Goal: Task Accomplishment & Management: Use online tool/utility

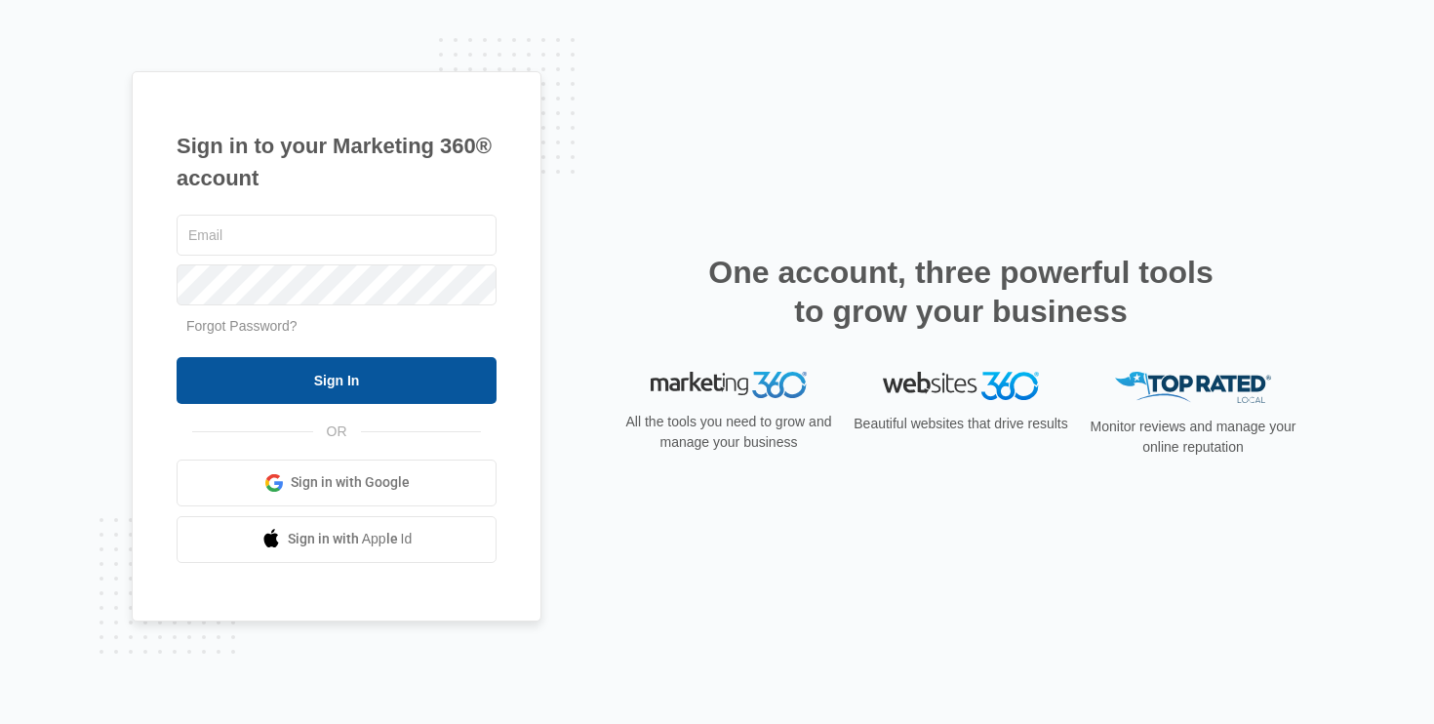
type input "[EMAIL_ADDRESS][PERSON_NAME][DOMAIN_NAME]"
click at [439, 370] on input "Sign In" at bounding box center [337, 380] width 320 height 47
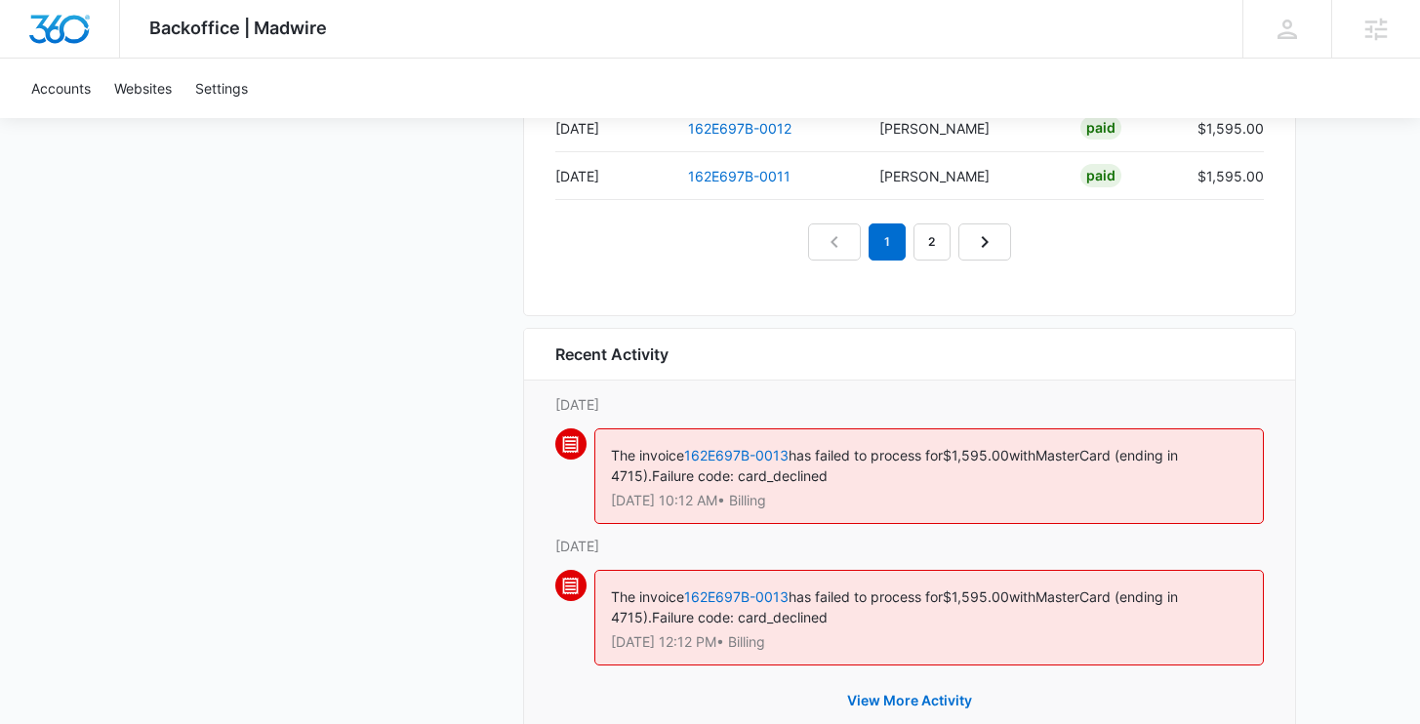
scroll to position [2188, 0]
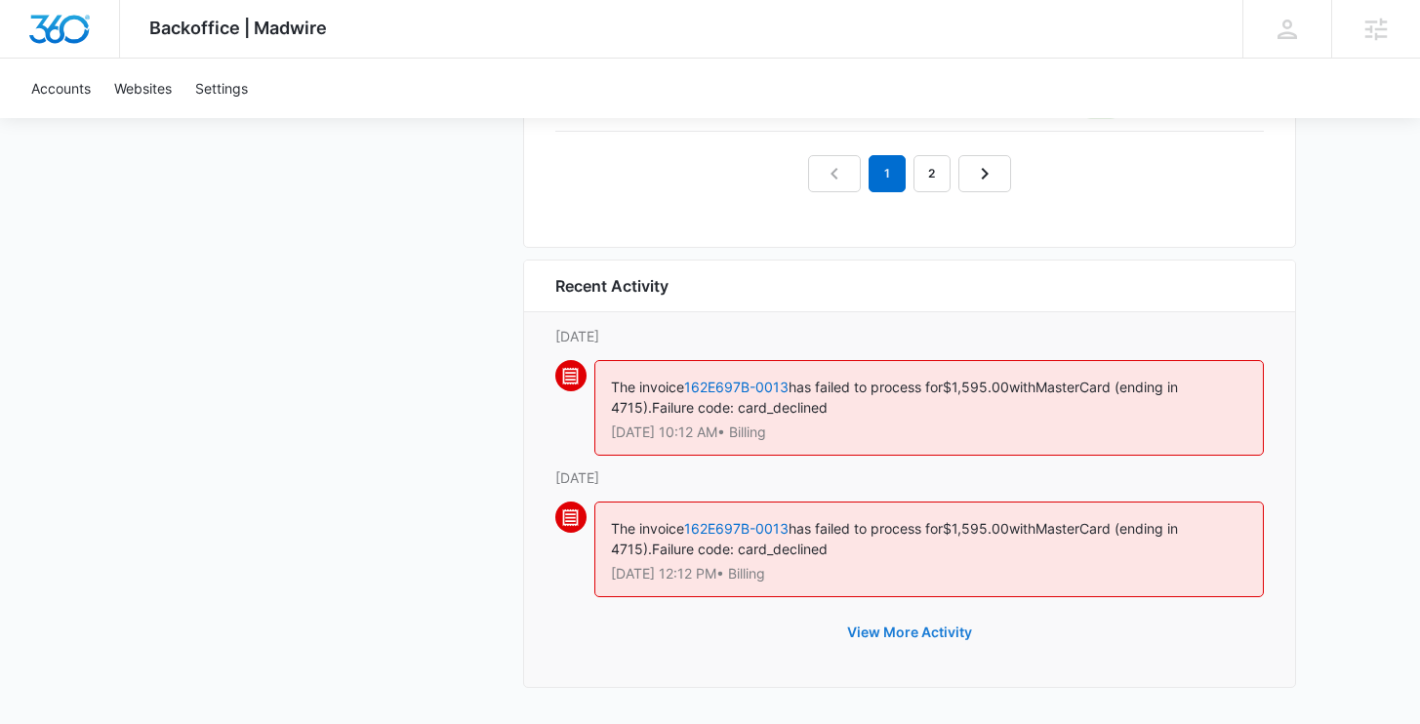
click at [955, 635] on button "View More Activity" at bounding box center [909, 632] width 164 height 47
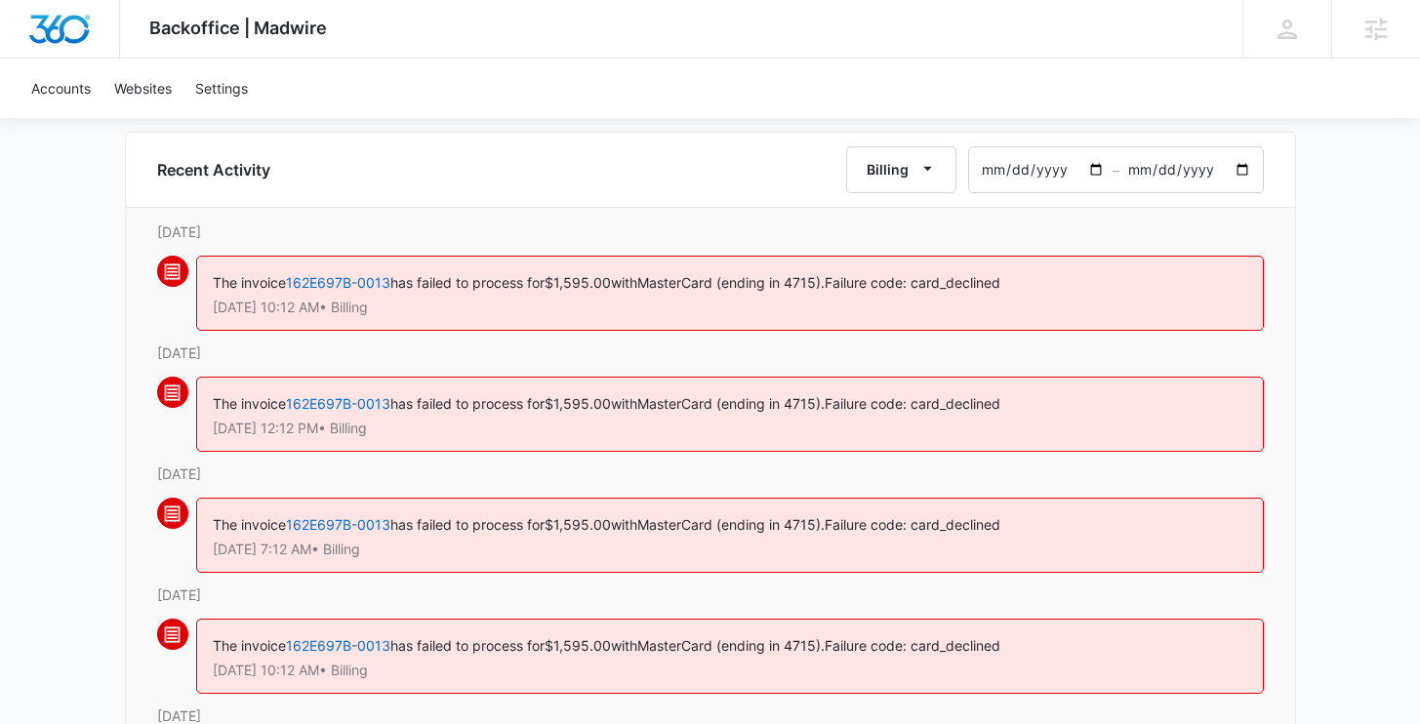
scroll to position [47, 0]
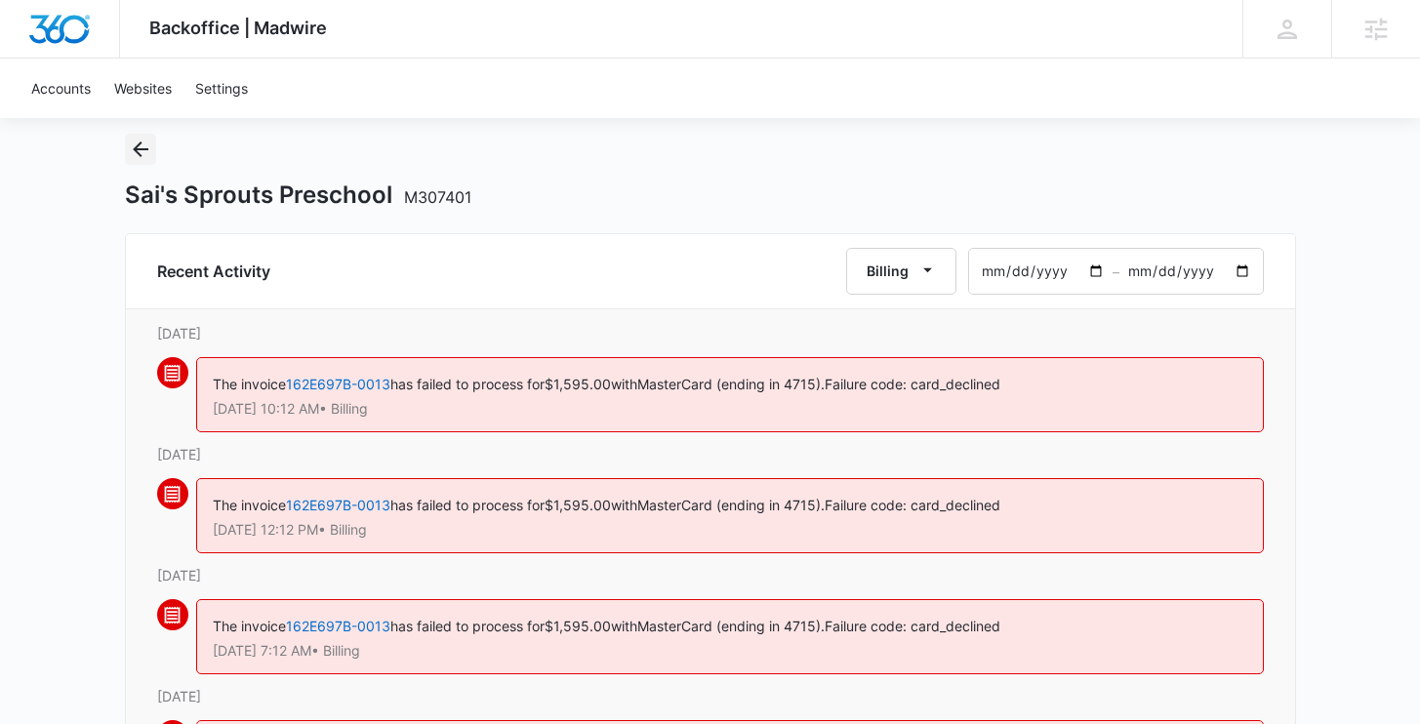
click at [148, 146] on icon "Back" at bounding box center [140, 149] width 23 height 23
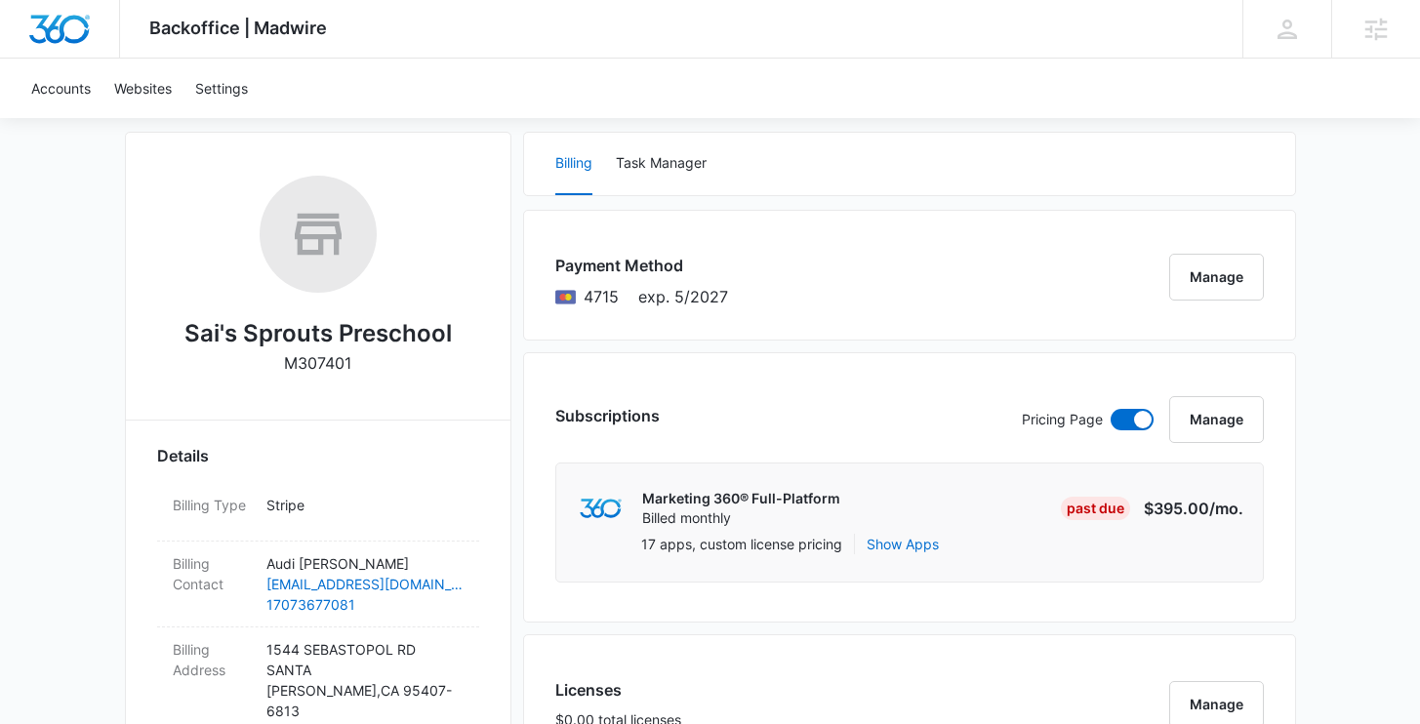
scroll to position [213, 0]
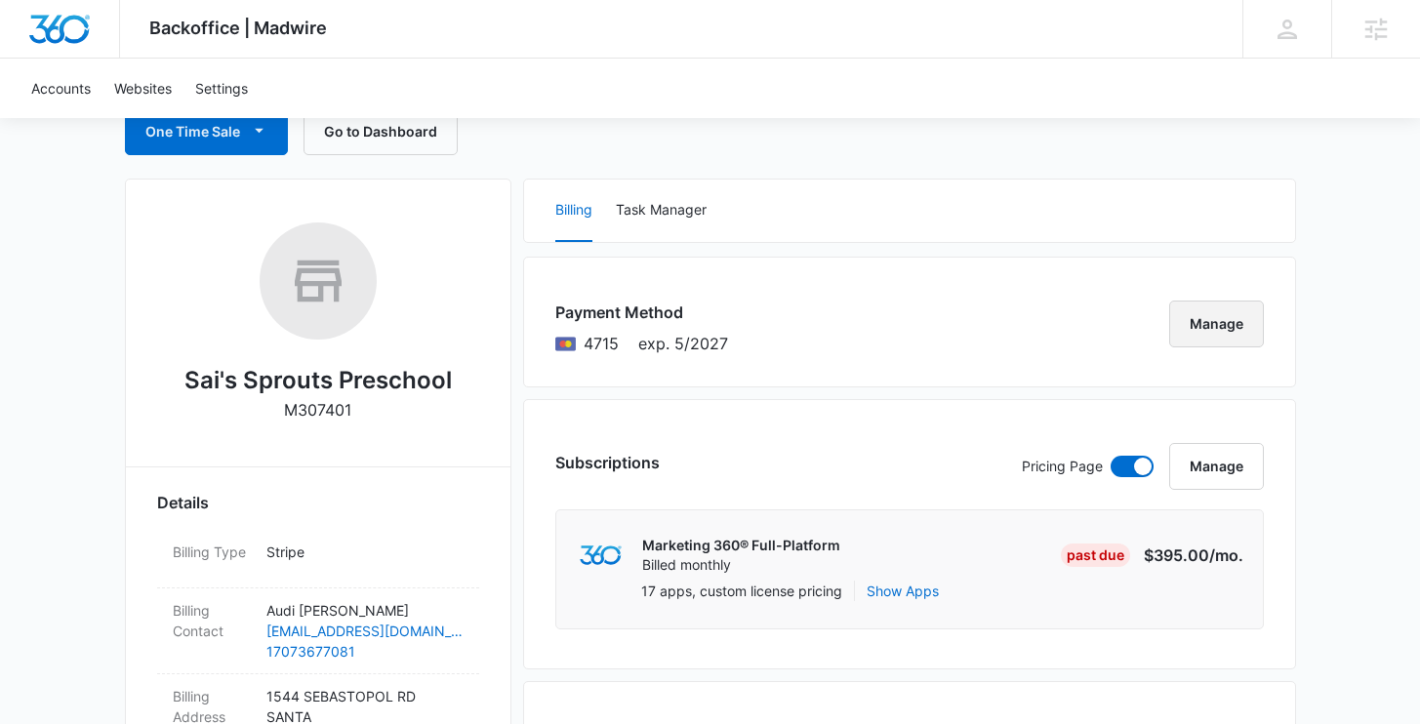
click at [1232, 308] on button "Manage" at bounding box center [1216, 323] width 95 height 47
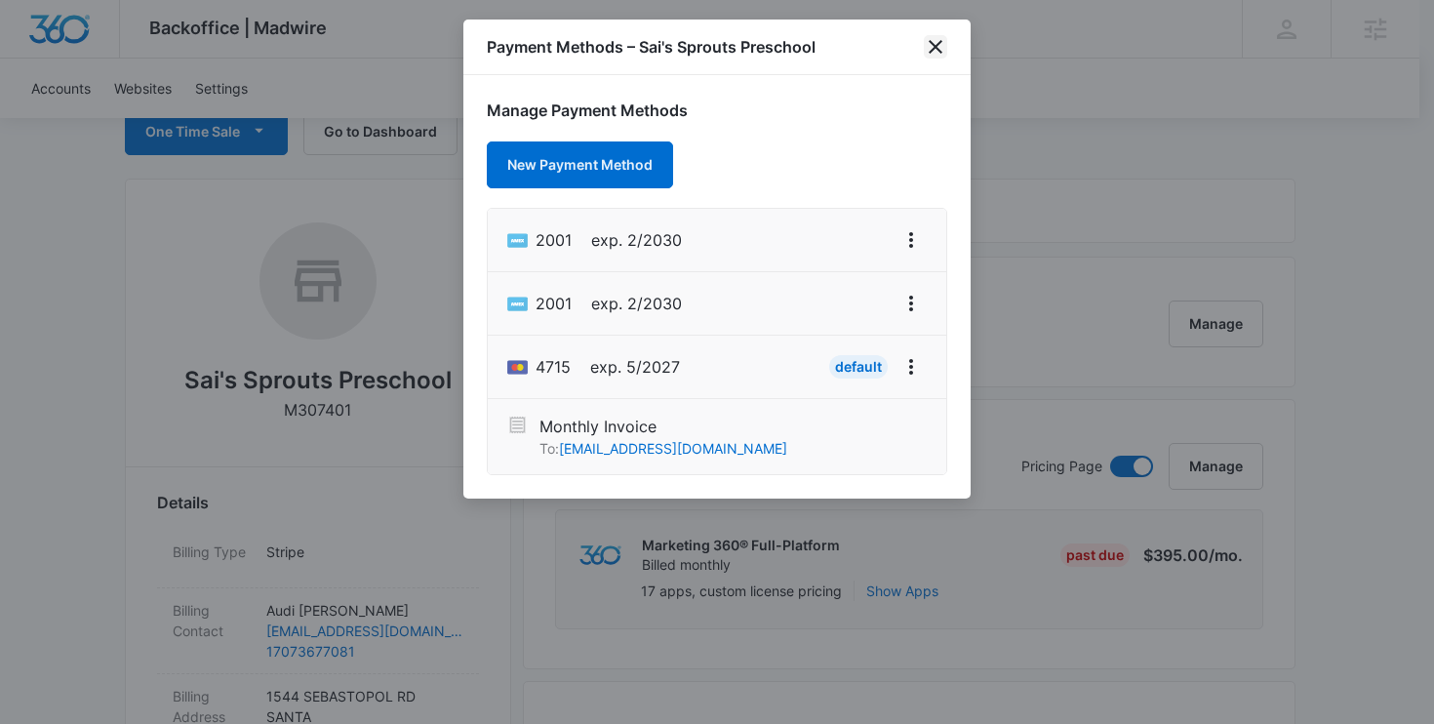
click at [946, 43] on icon "close" at bounding box center [935, 46] width 23 height 23
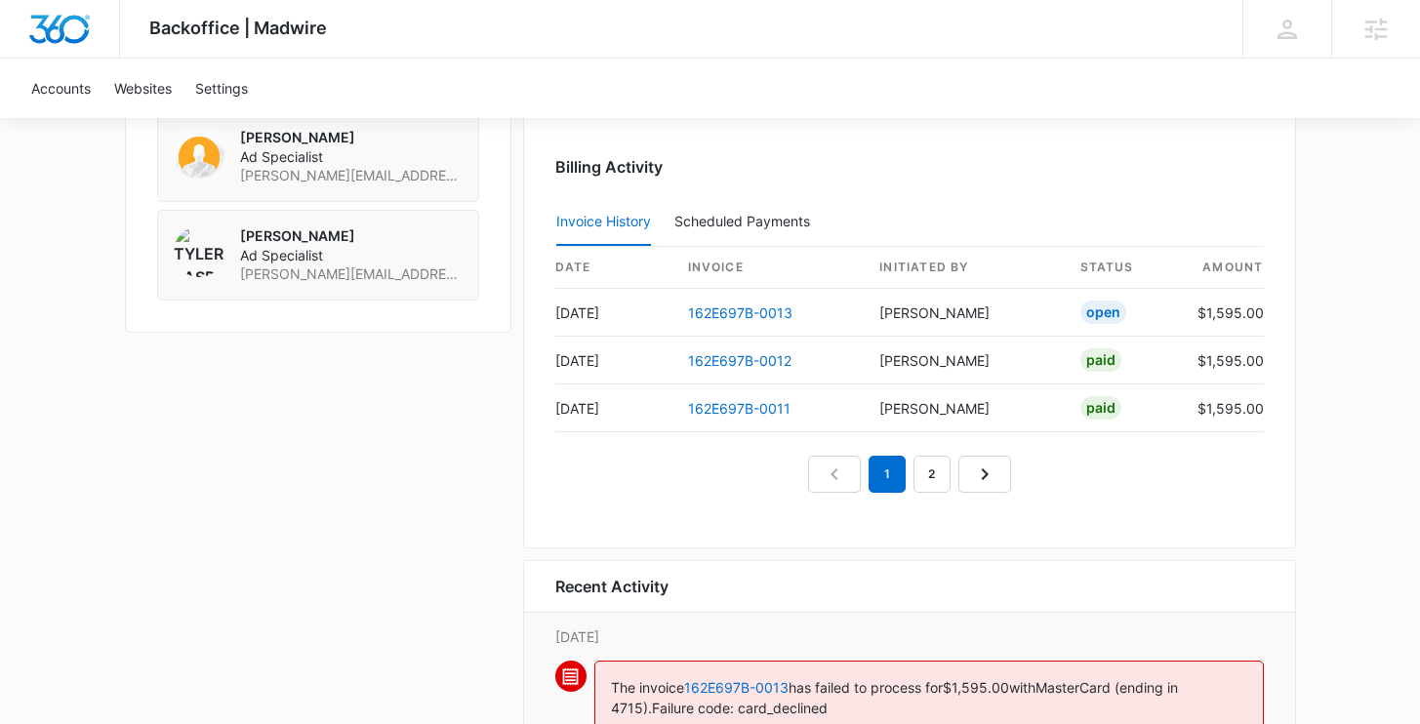
scroll to position [1900, 0]
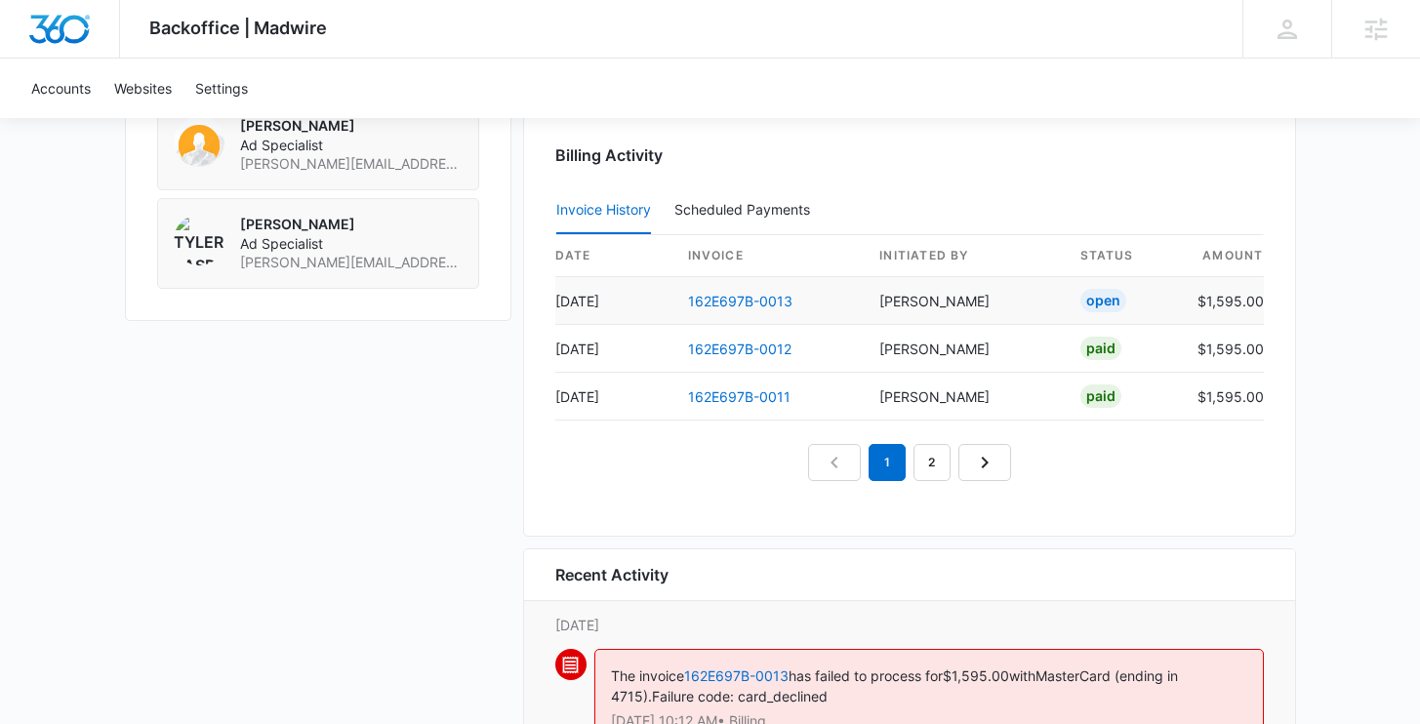
click at [727, 290] on td "162E697B-0013" at bounding box center [768, 301] width 192 height 48
click at [725, 300] on link "162E697B-0013" at bounding box center [740, 301] width 104 height 17
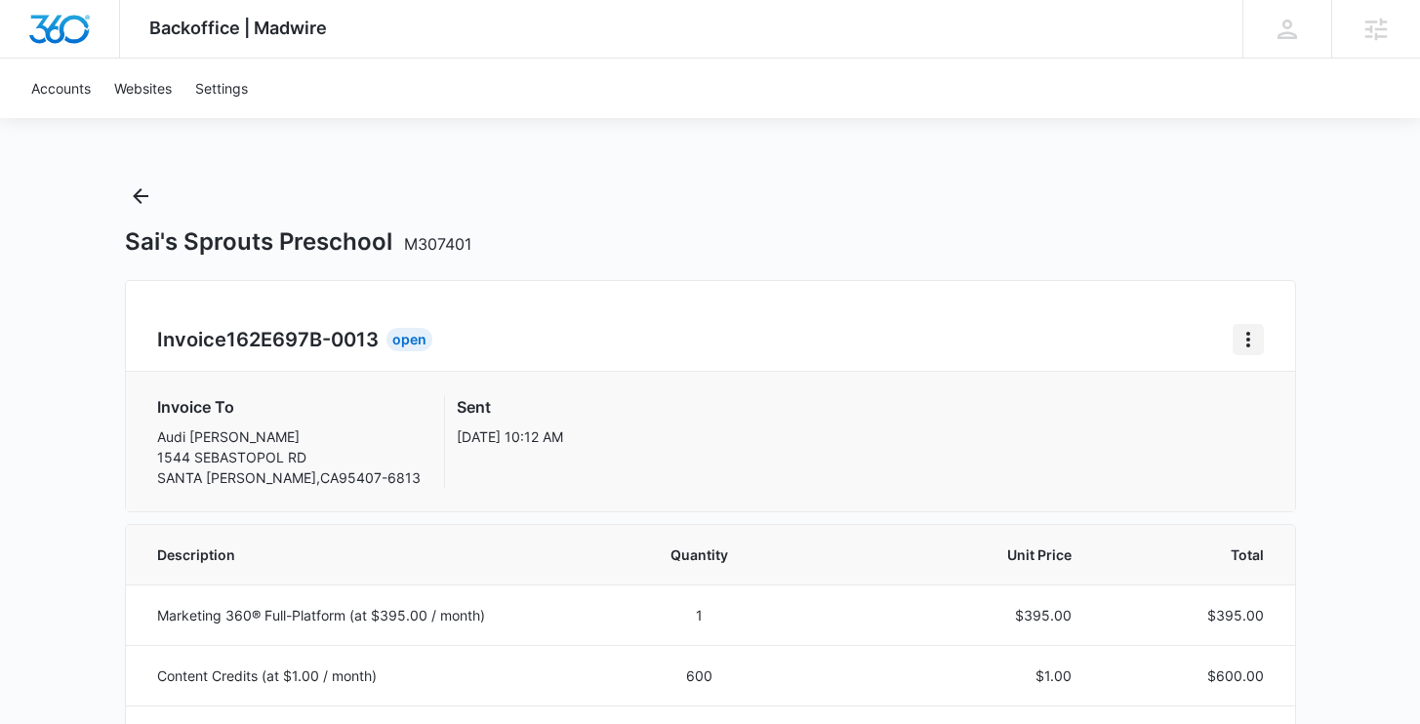
click at [1246, 332] on icon "Home" at bounding box center [1248, 340] width 4 height 16
click at [1305, 395] on link "Download Invoice" at bounding box center [1313, 393] width 113 height 17
click at [1259, 335] on button "Home" at bounding box center [1247, 339] width 31 height 31
click at [1300, 391] on link "Download Invoice" at bounding box center [1313, 393] width 113 height 17
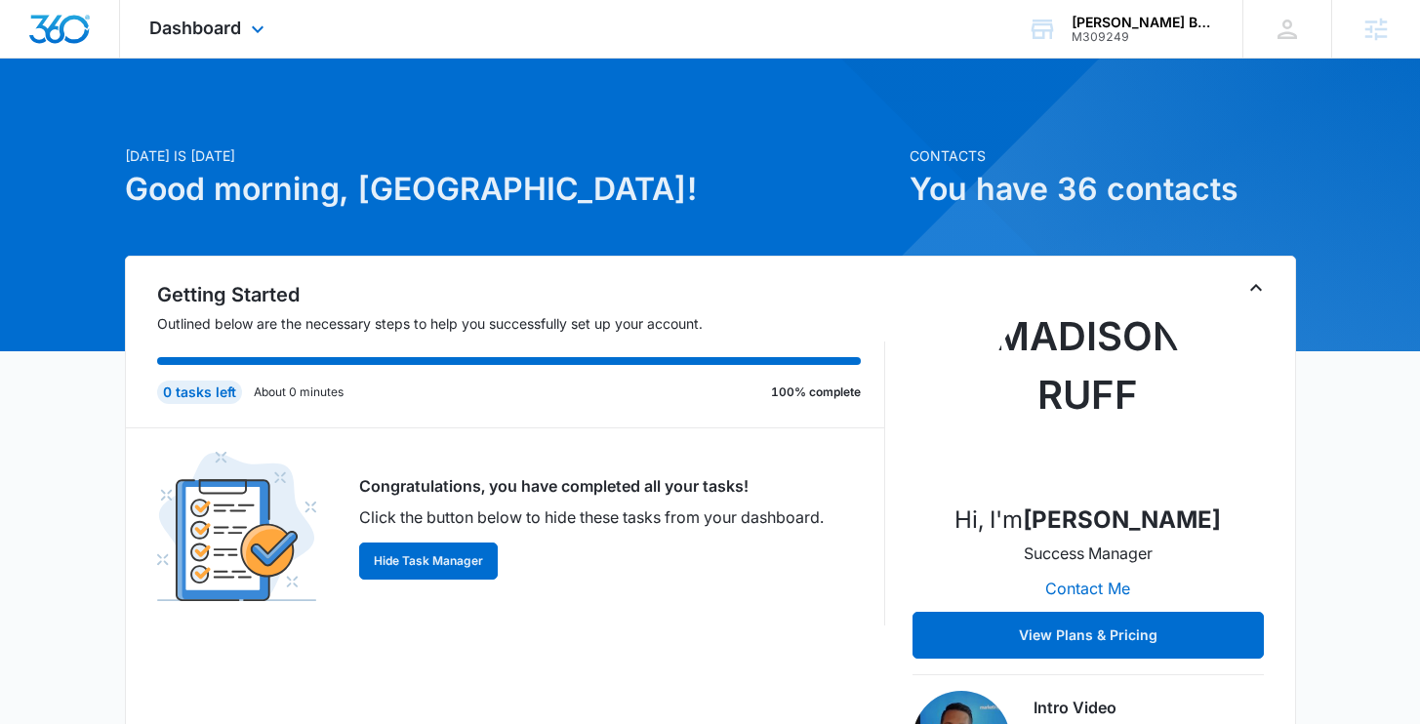
click at [225, 40] on div "Dashboard Apps Reputation Websites Forms CRM Email Social Shop Payments POS Con…" at bounding box center [209, 29] width 179 height 58
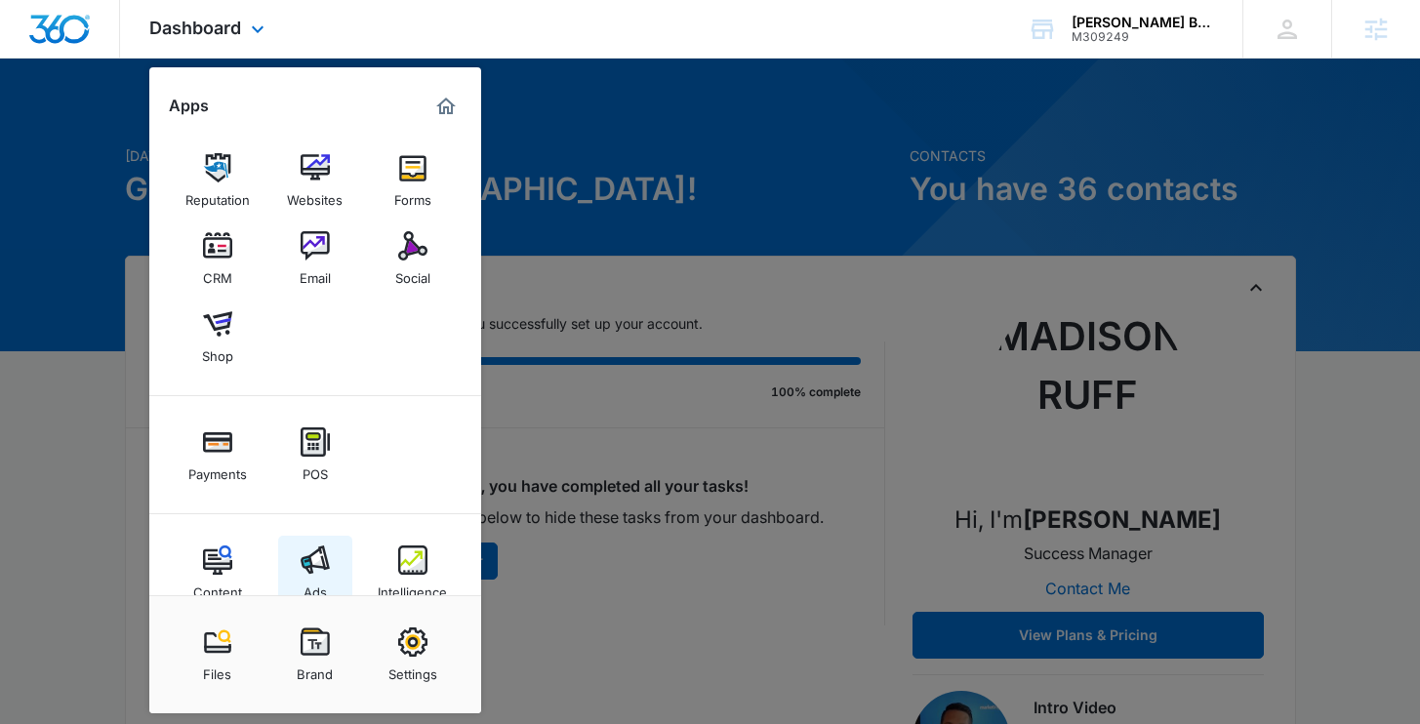
click at [339, 549] on link "Ads" at bounding box center [315, 573] width 74 height 74
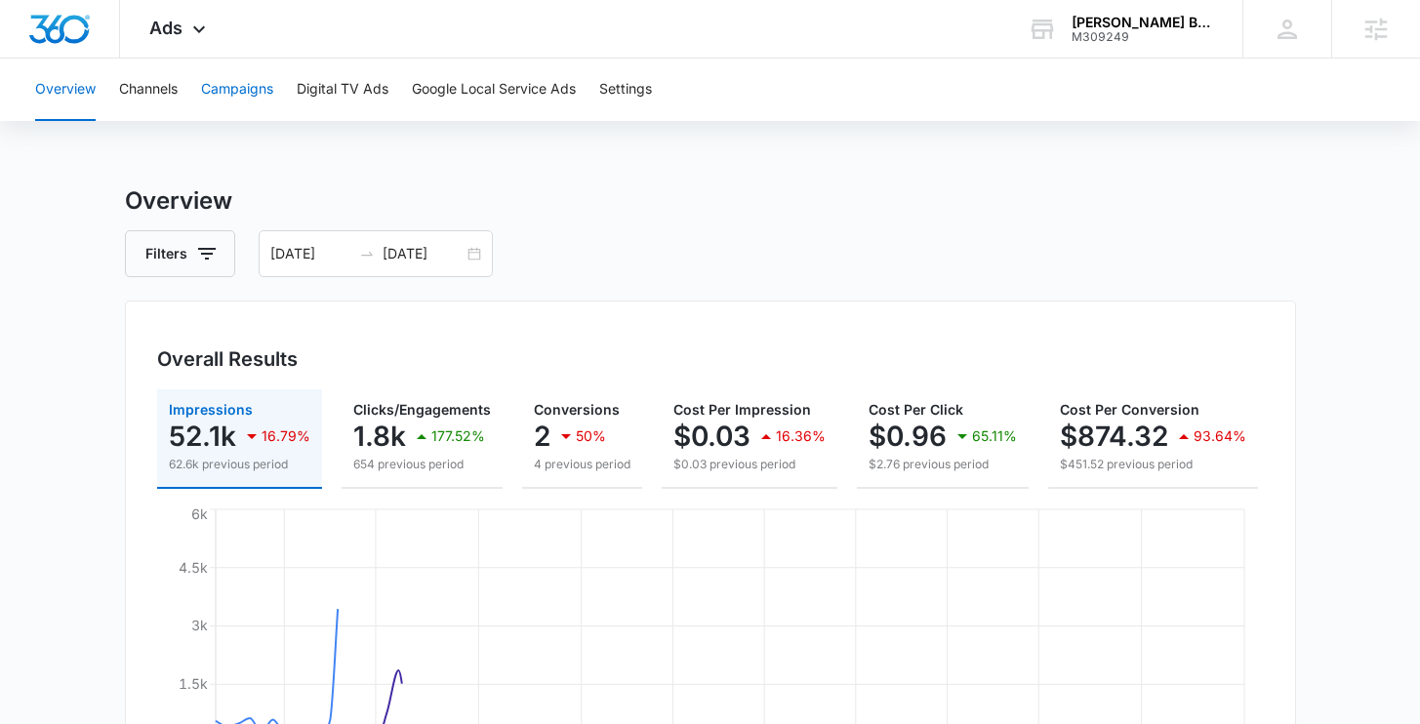
click at [255, 106] on button "Campaigns" at bounding box center [237, 90] width 72 height 62
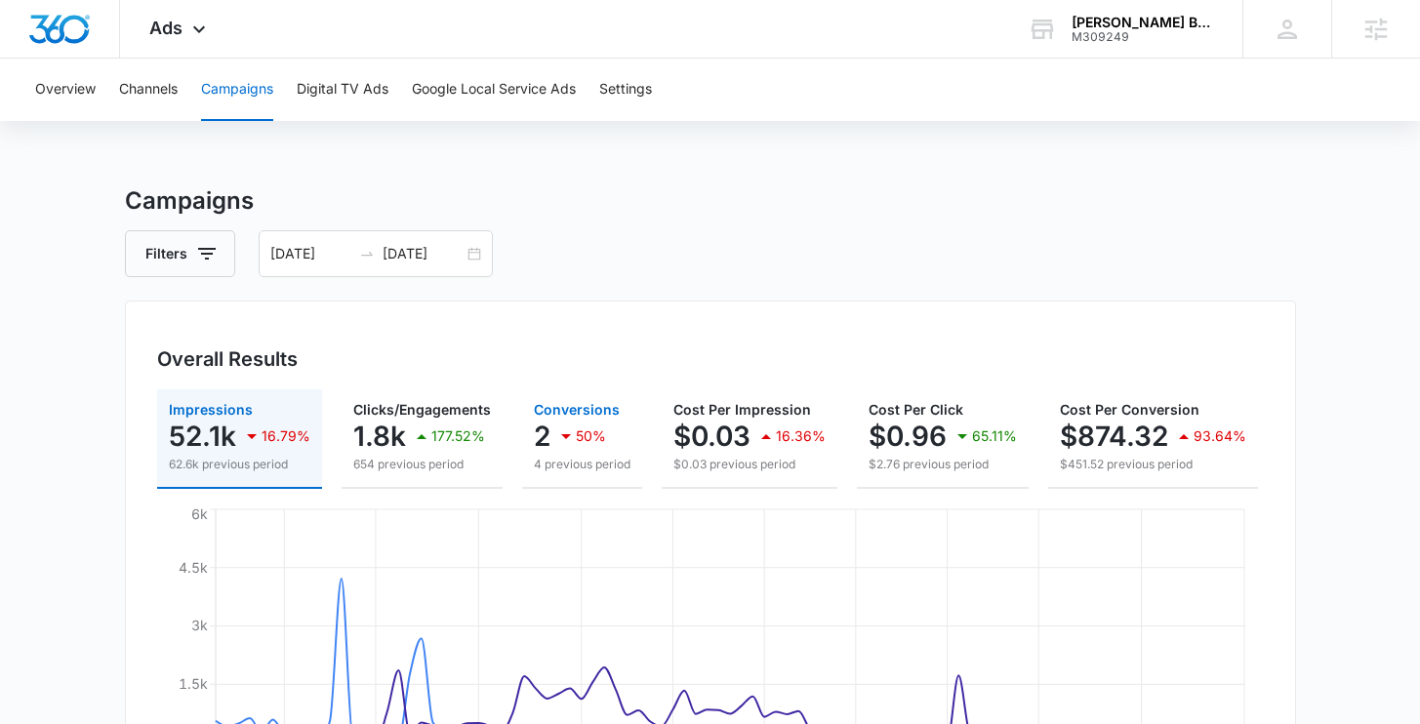
click at [602, 449] on div "2 50%" at bounding box center [582, 436] width 97 height 39
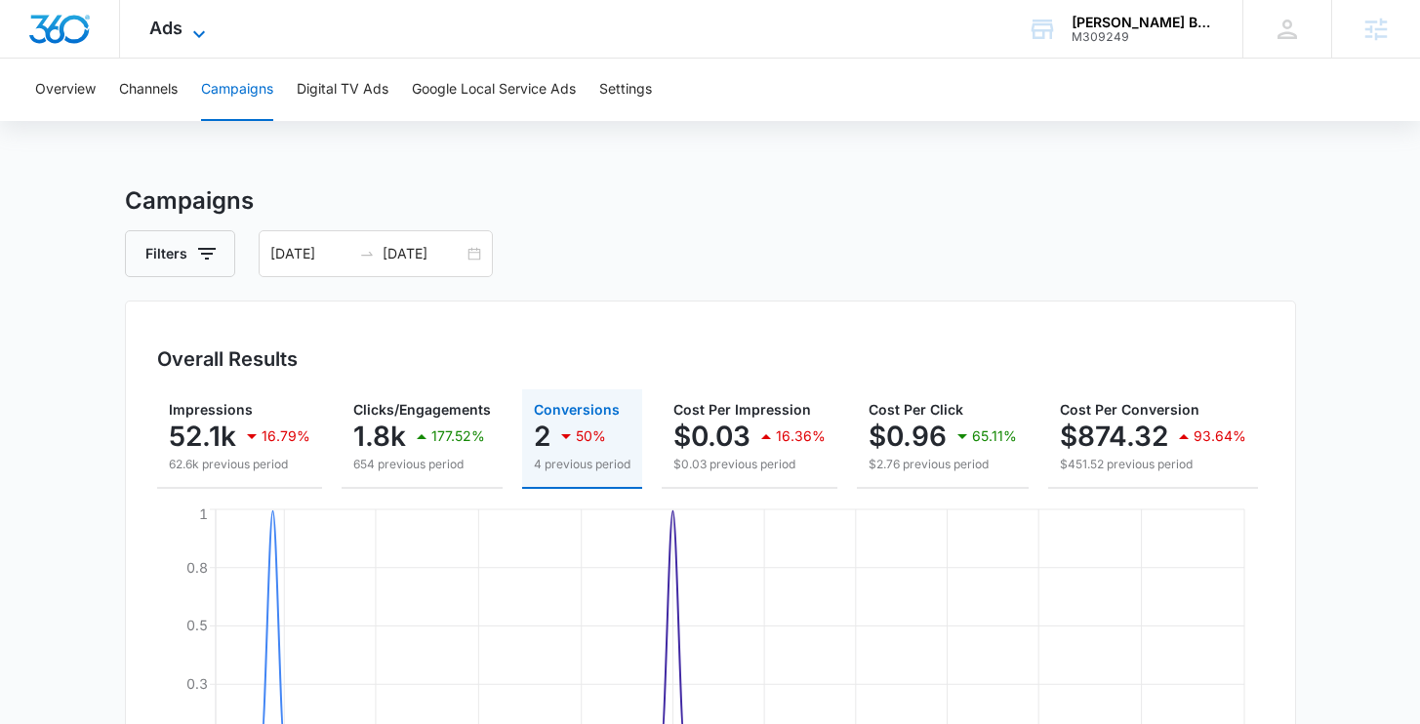
click at [195, 39] on icon at bounding box center [198, 33] width 23 height 23
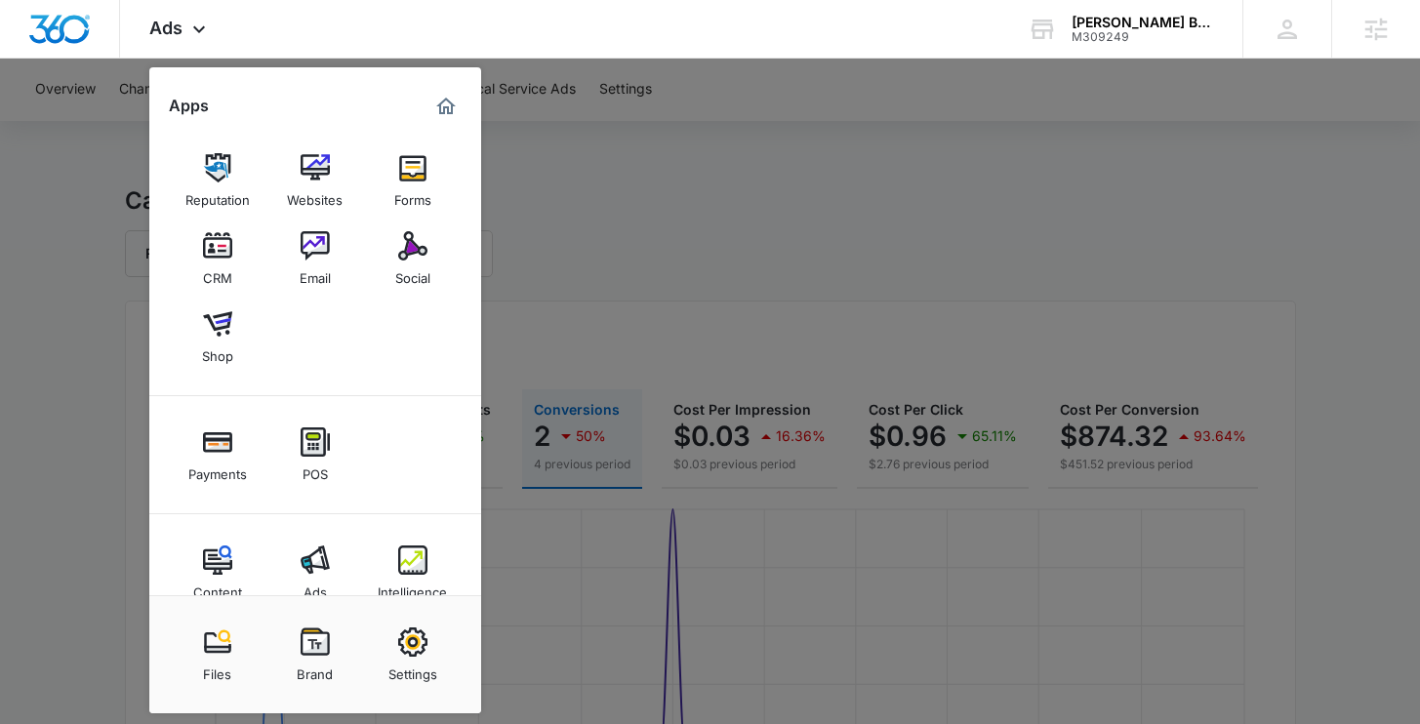
click at [667, 363] on div at bounding box center [710, 362] width 1420 height 724
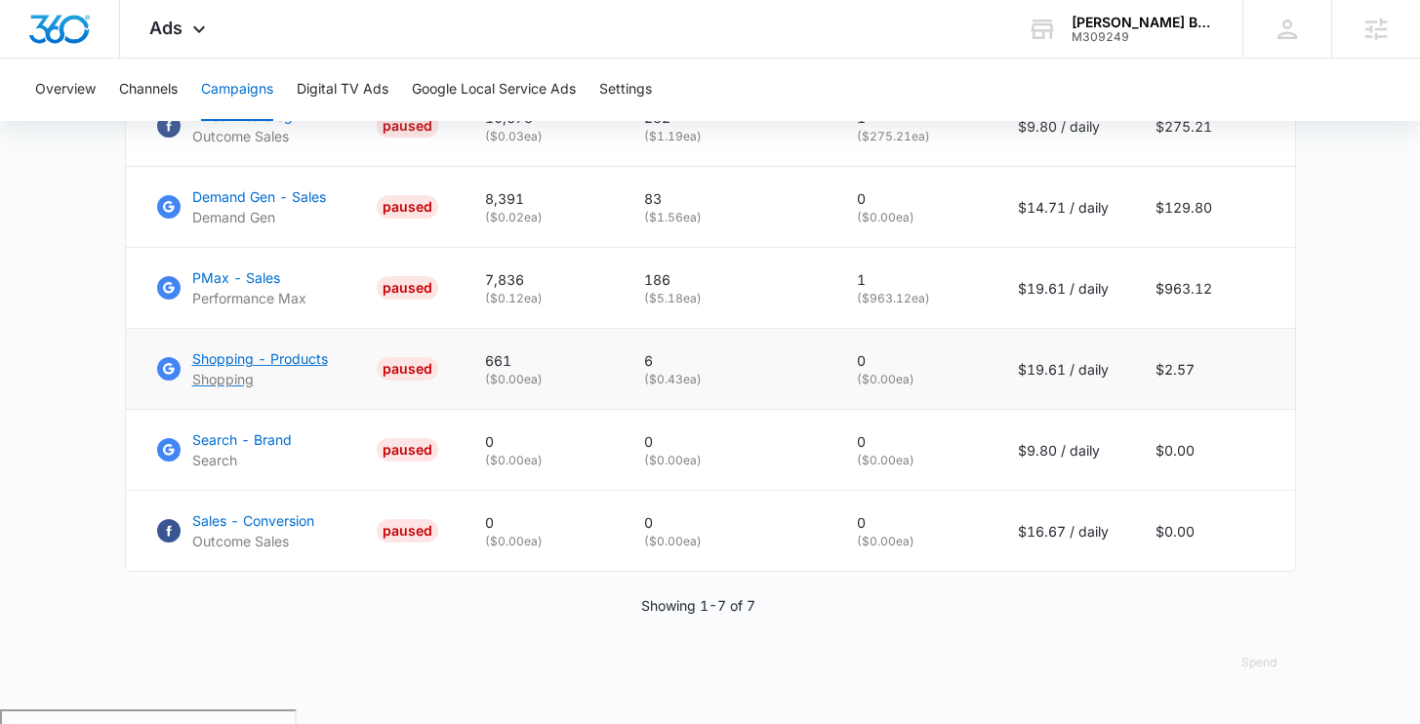
click at [260, 369] on p "Shopping - Products" at bounding box center [260, 358] width 136 height 20
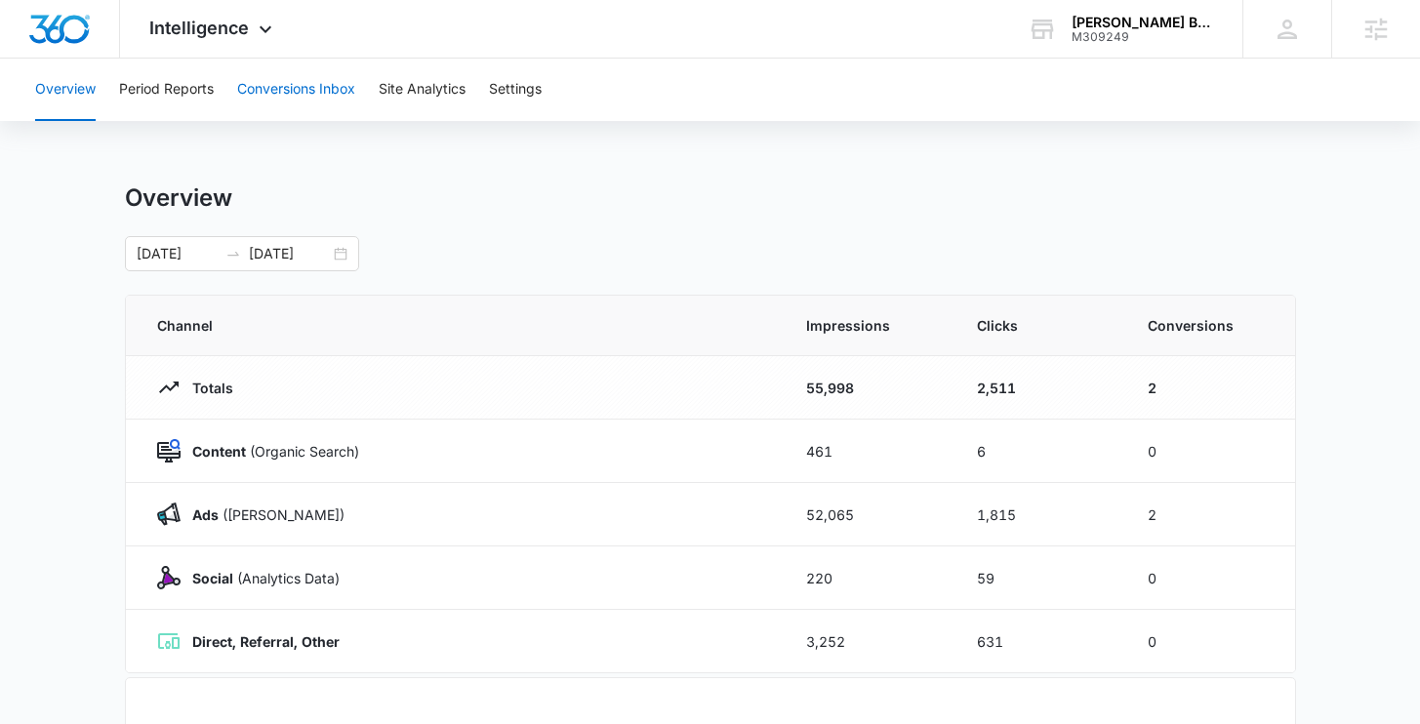
click at [343, 94] on button "Conversions Inbox" at bounding box center [296, 90] width 118 height 62
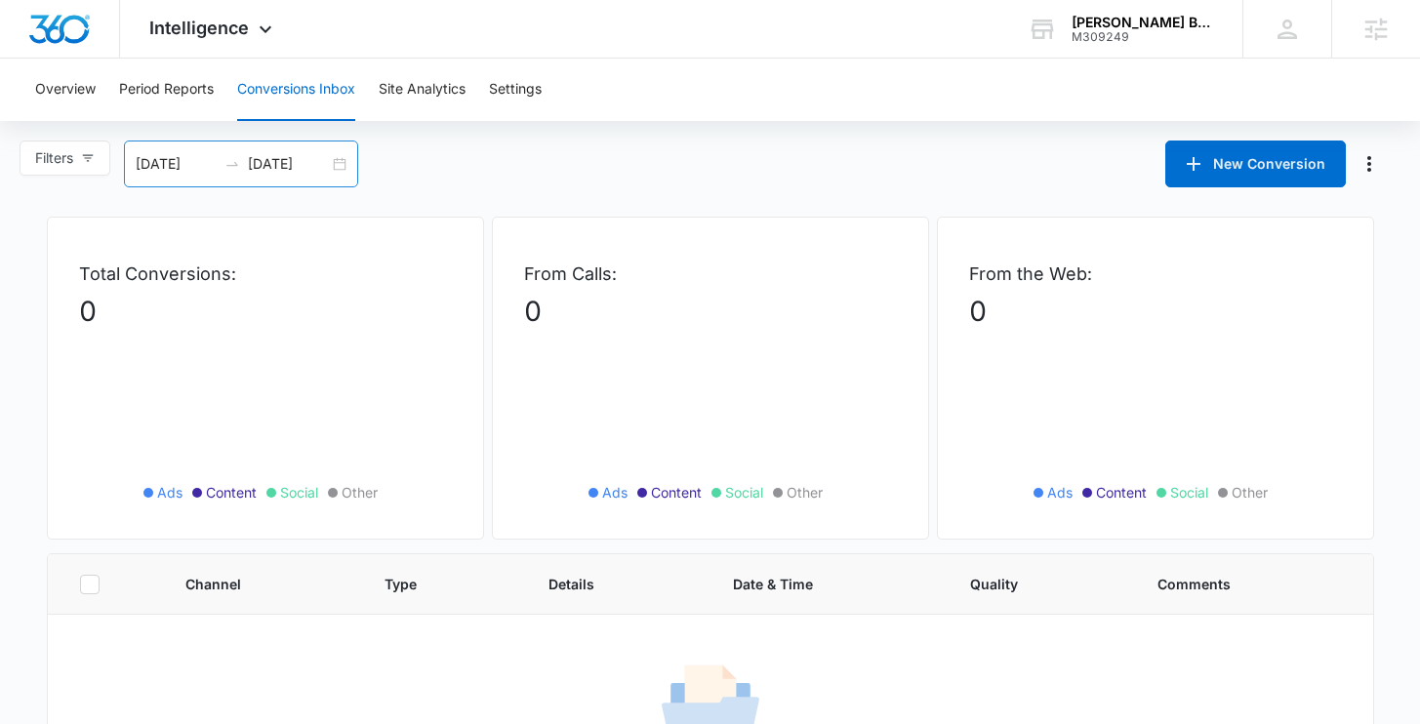
click at [342, 154] on div "08/09/2025 09/08/2025" at bounding box center [241, 163] width 234 height 47
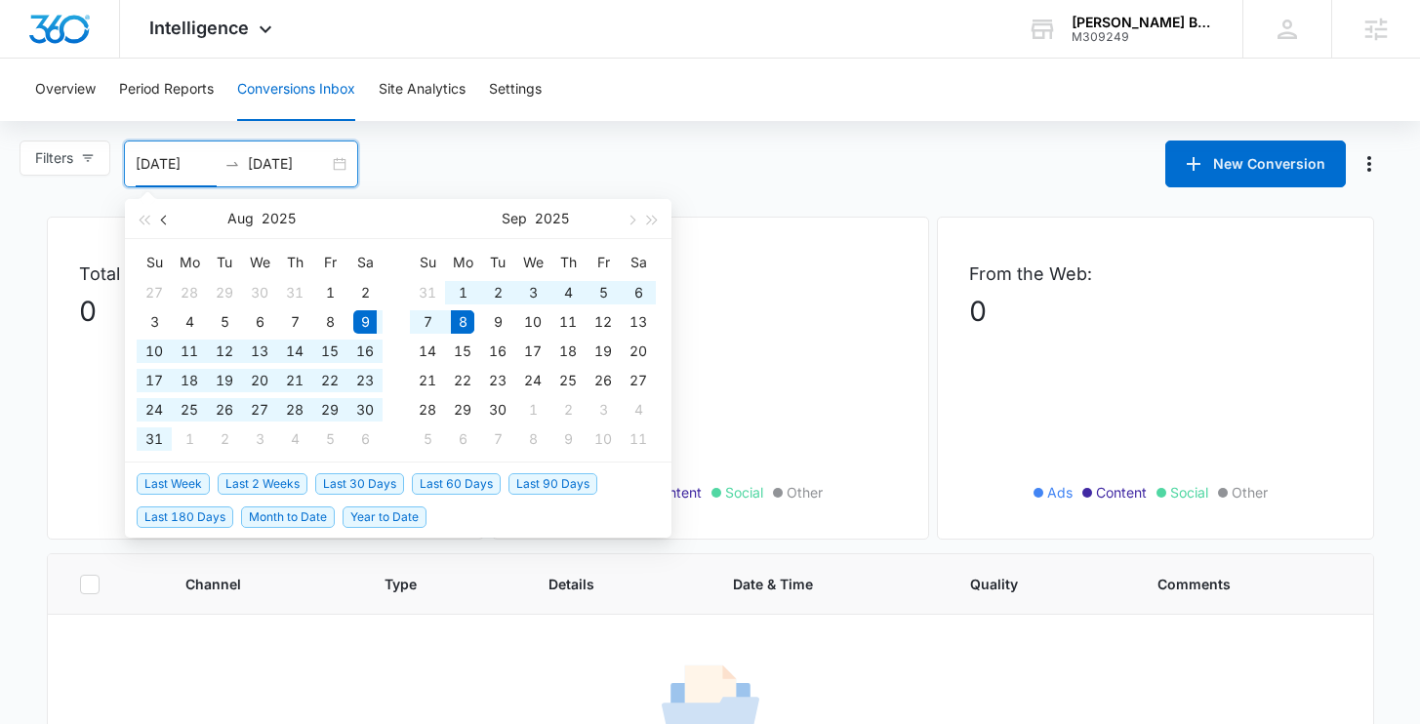
click at [165, 222] on span "button" at bounding box center [166, 220] width 10 height 10
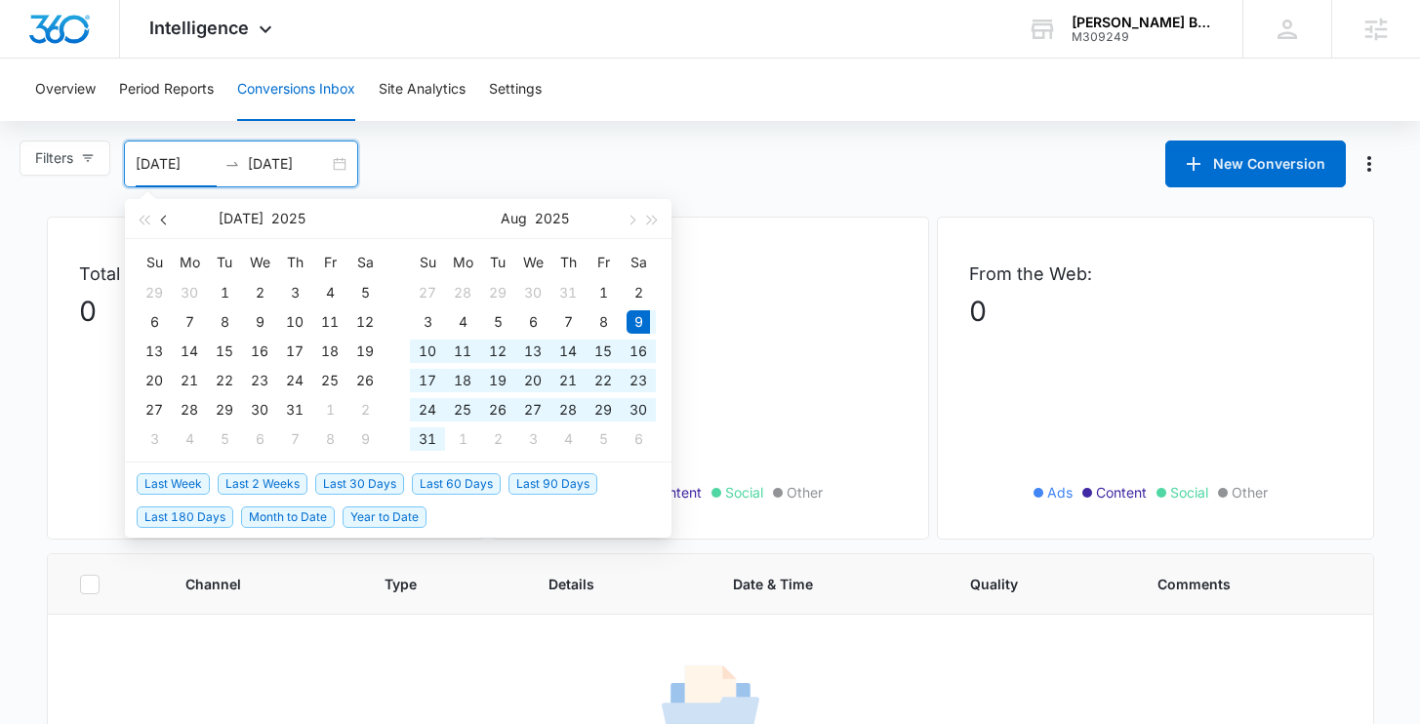
click at [165, 222] on span "button" at bounding box center [166, 220] width 10 height 10
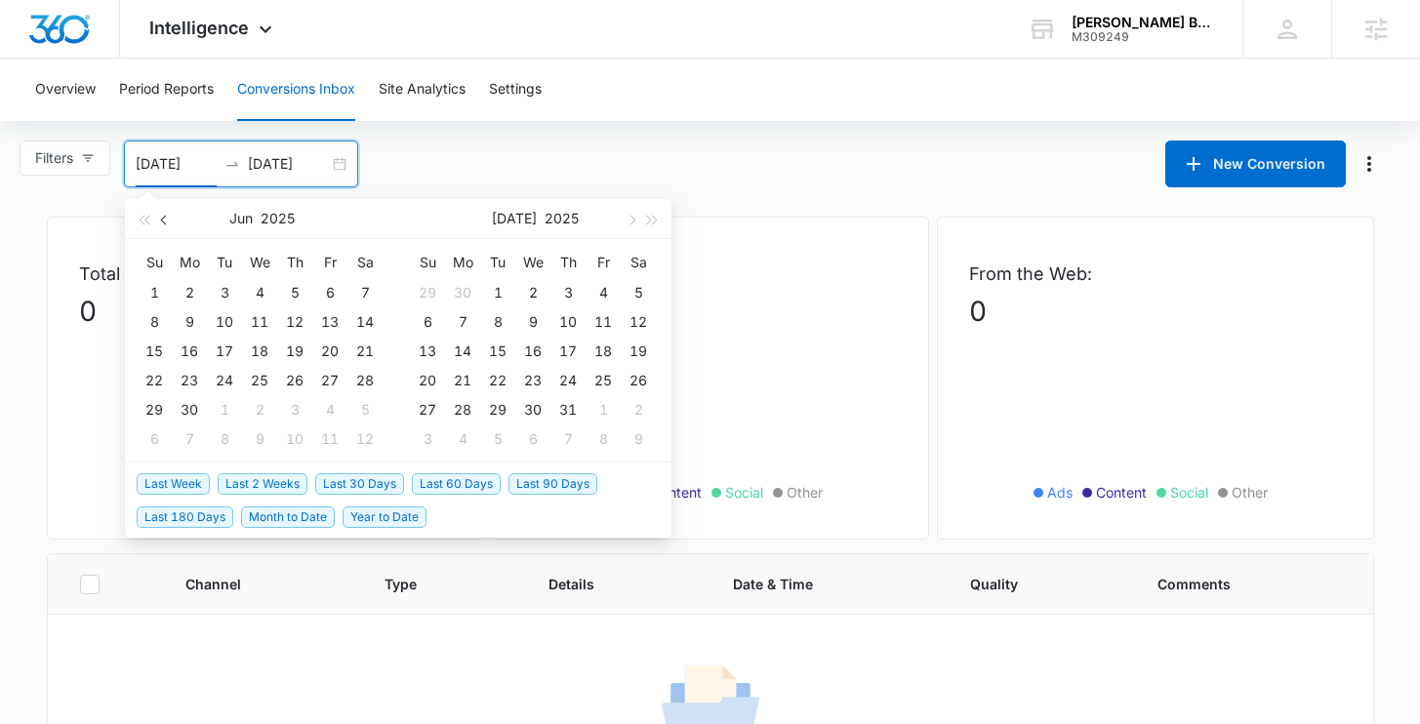
click at [168, 227] on button "button" at bounding box center [164, 218] width 21 height 39
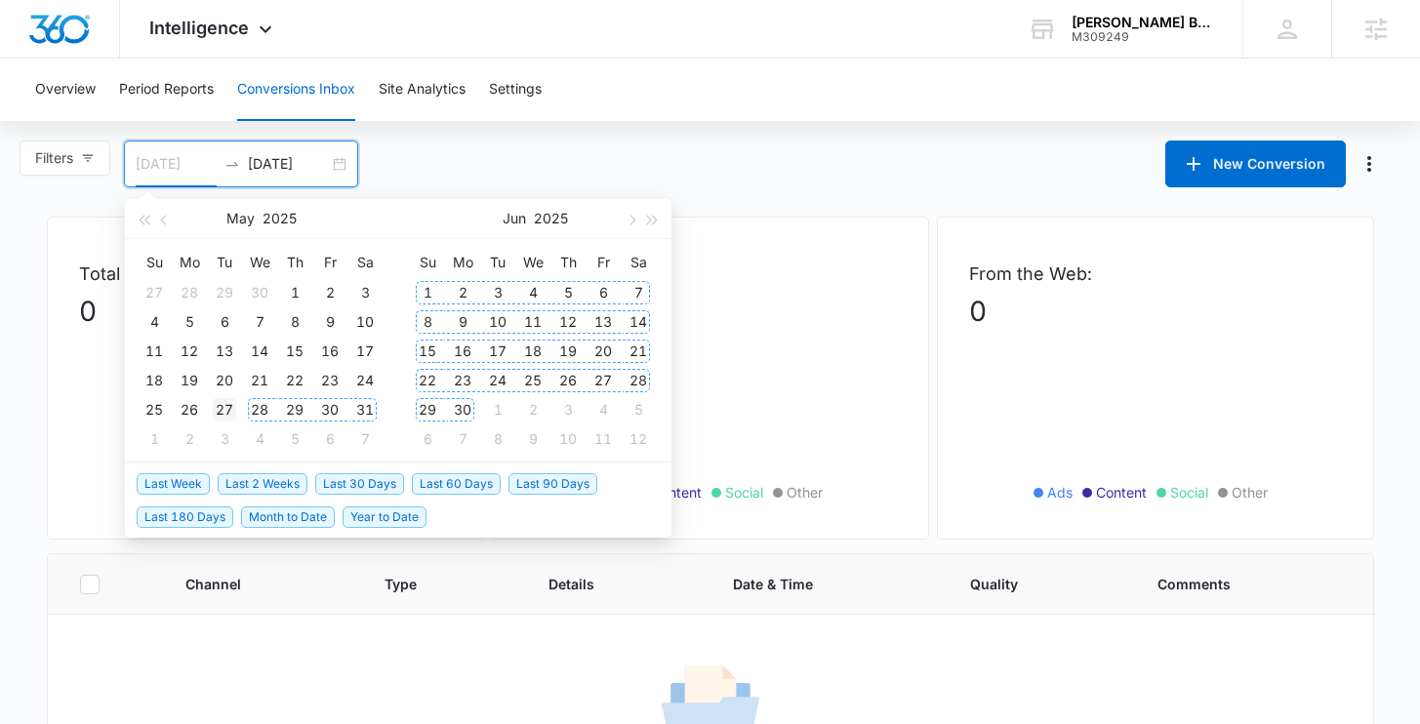
type input "05/27/2025"
click at [231, 402] on div "27" at bounding box center [224, 409] width 23 height 23
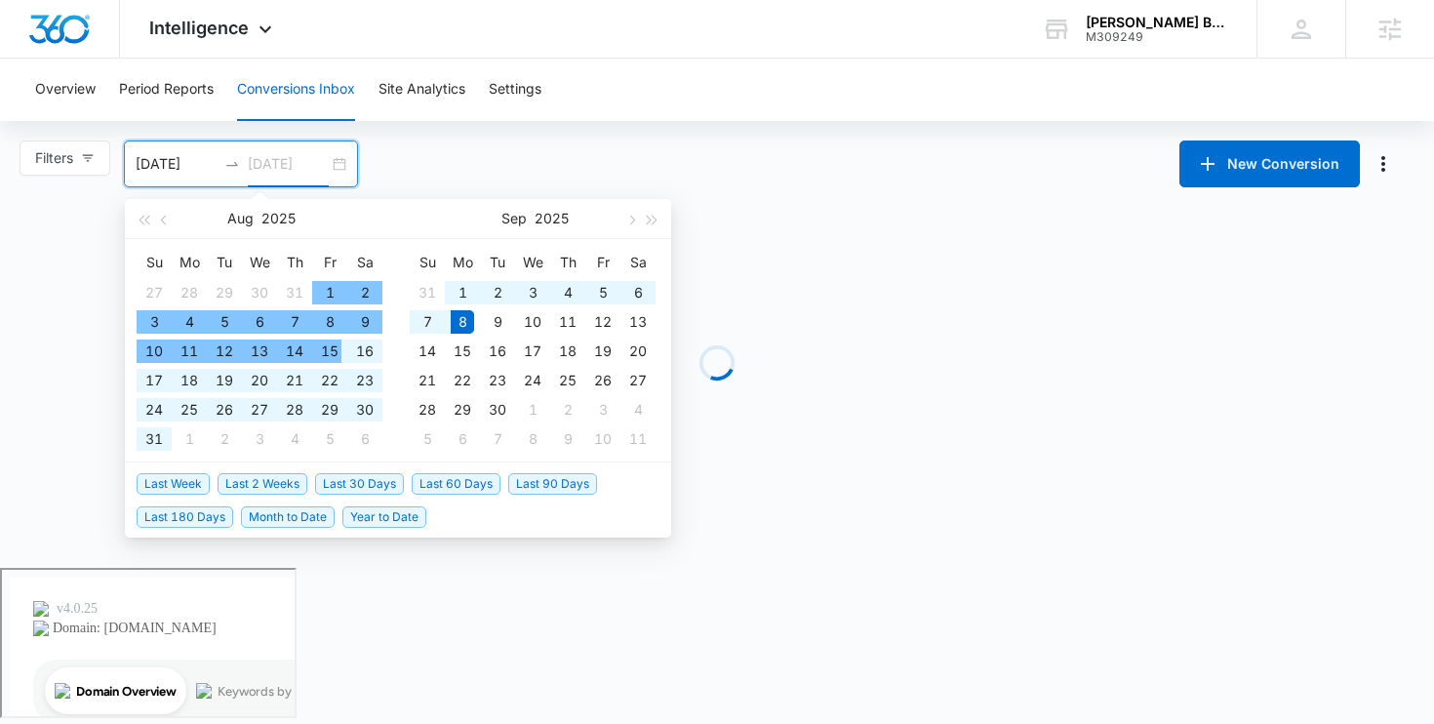
type input "[DATE]"
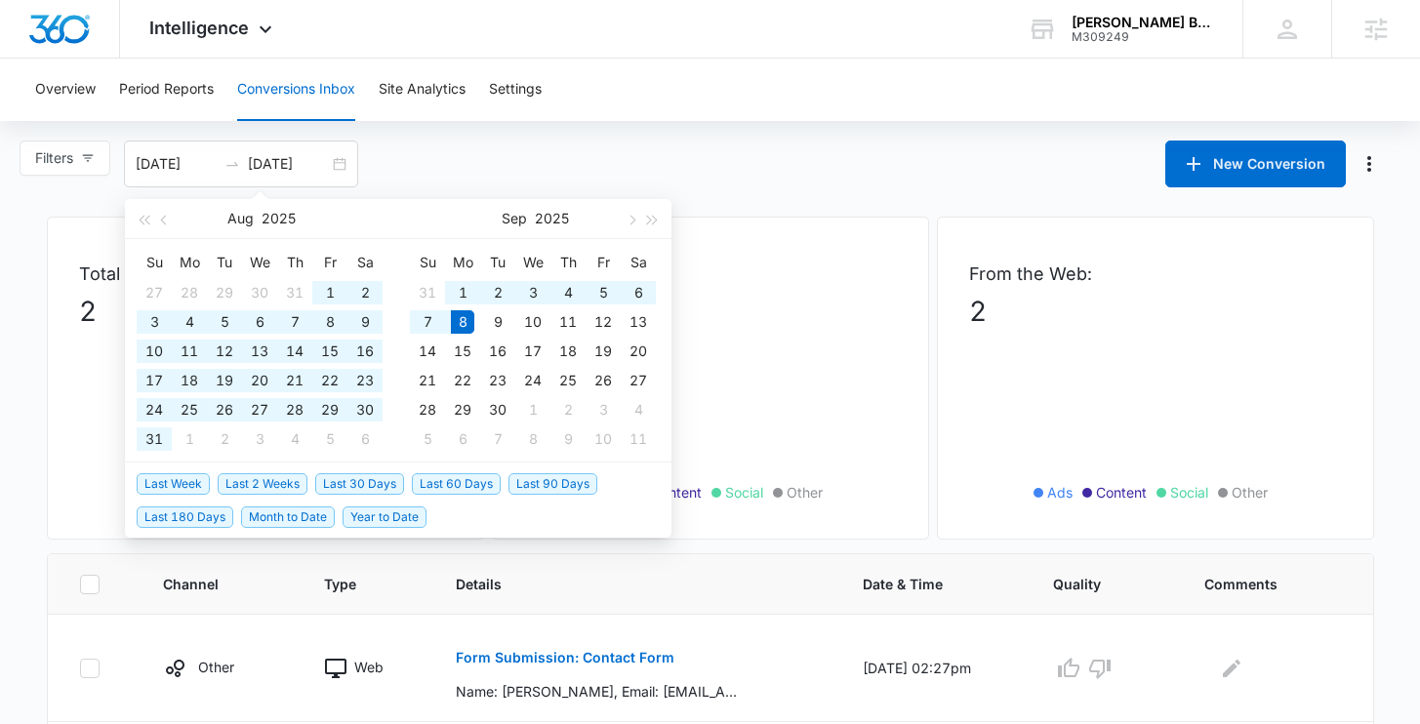
click at [842, 153] on div "Filters 05/27/2025 09/08/2025 New Conversion Aug 2025 Su Mo Tu We Th Fr Sa 27 2…" at bounding box center [710, 163] width 1420 height 47
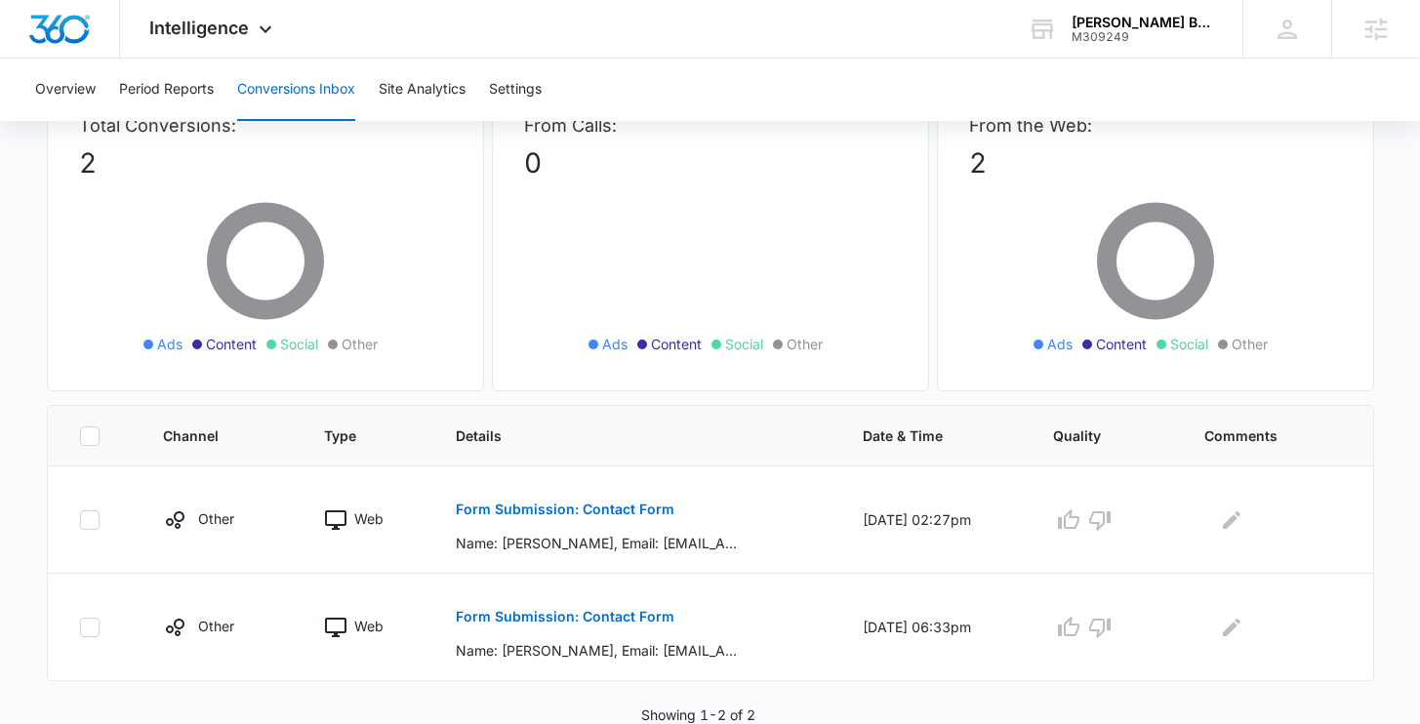
scroll to position [149, 0]
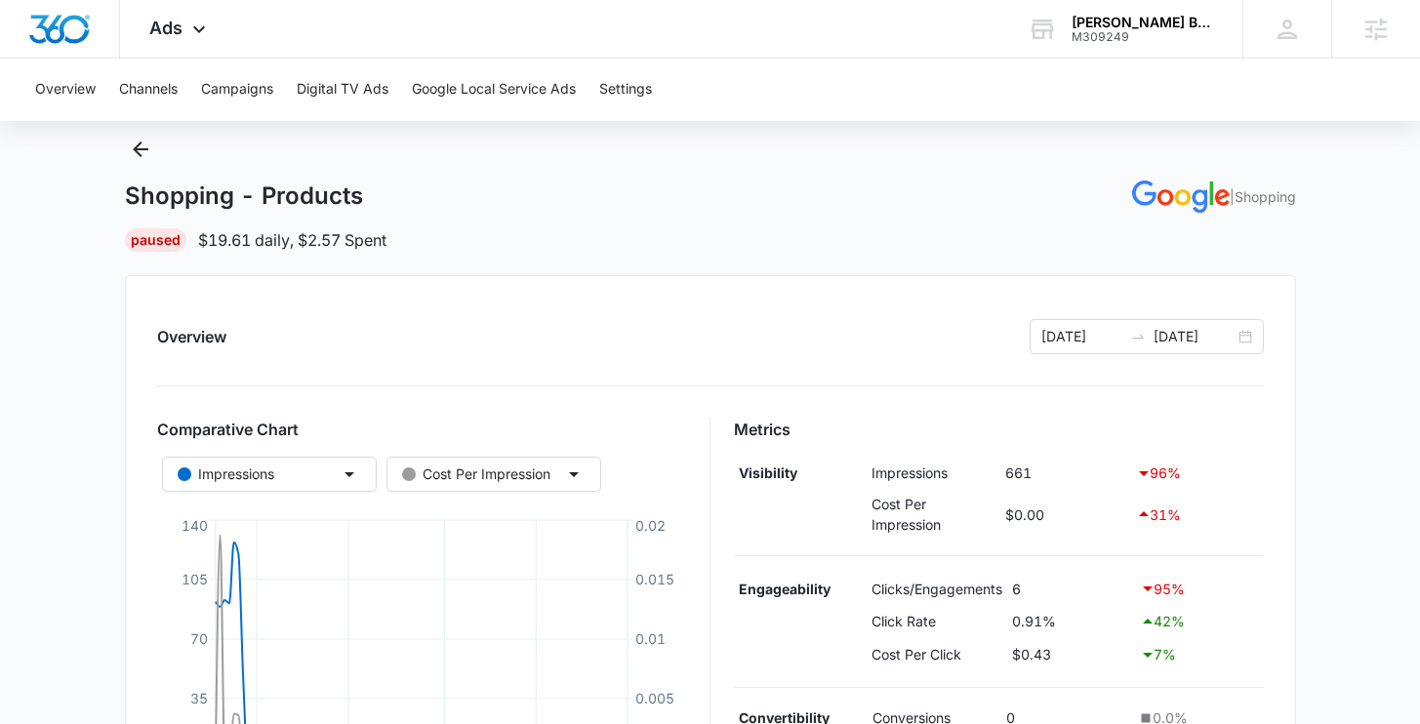
scroll to position [231, 0]
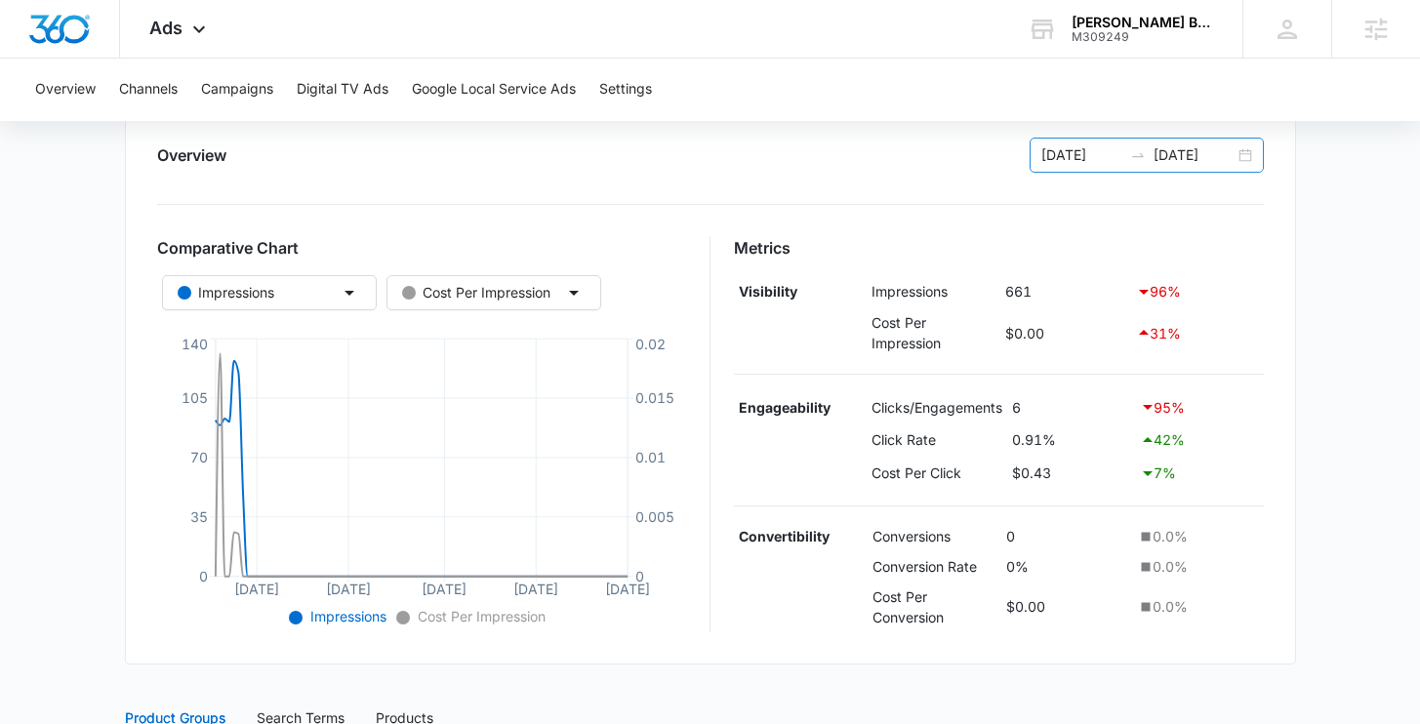
click at [1247, 158] on div "05/27/2025 08/25/2025" at bounding box center [1146, 155] width 234 height 35
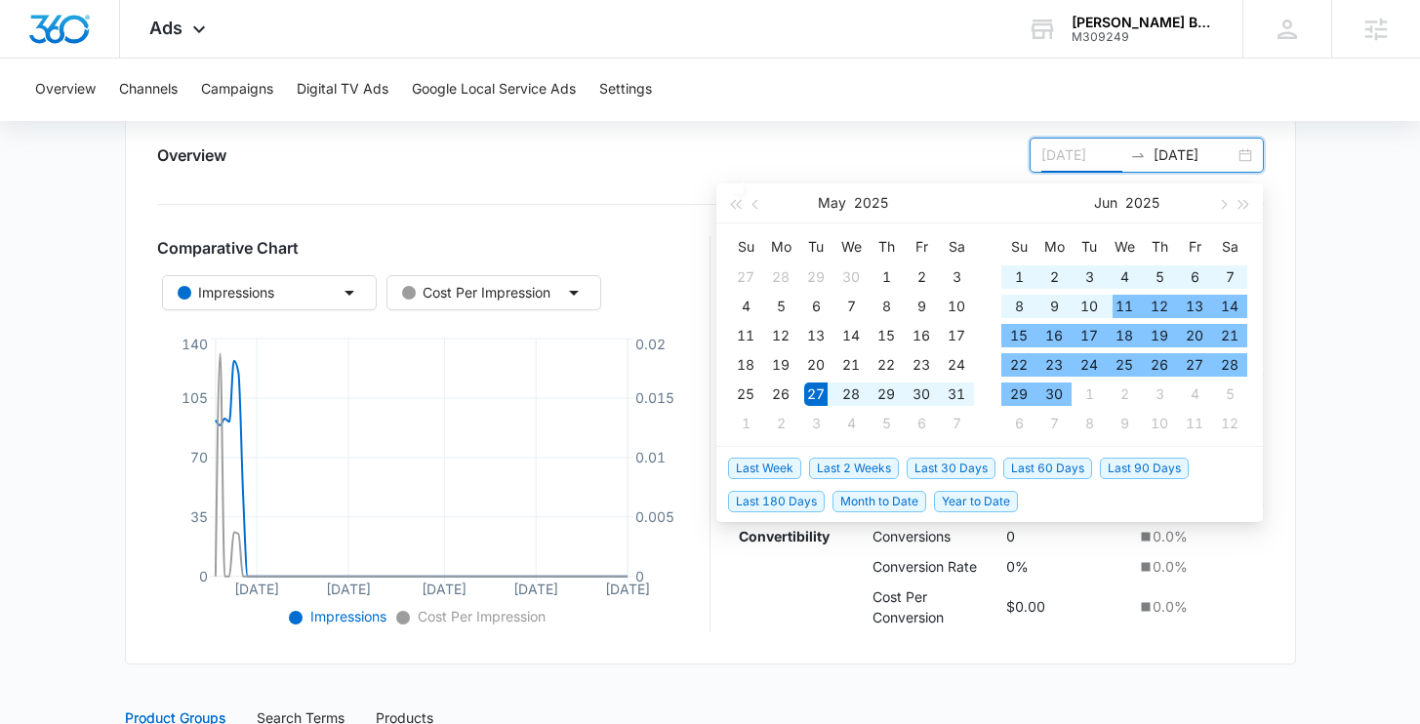
type input "05/27/2025"
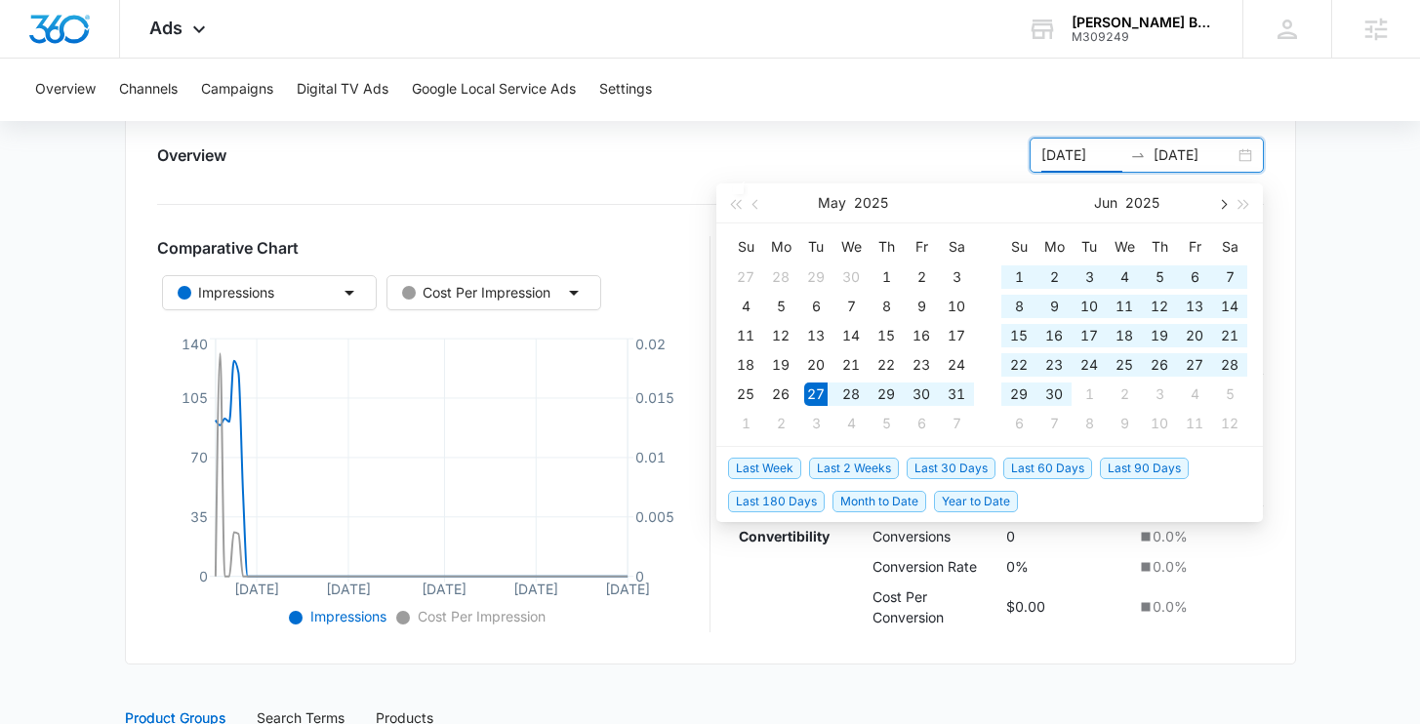
click at [1227, 213] on button "button" at bounding box center [1221, 202] width 21 height 39
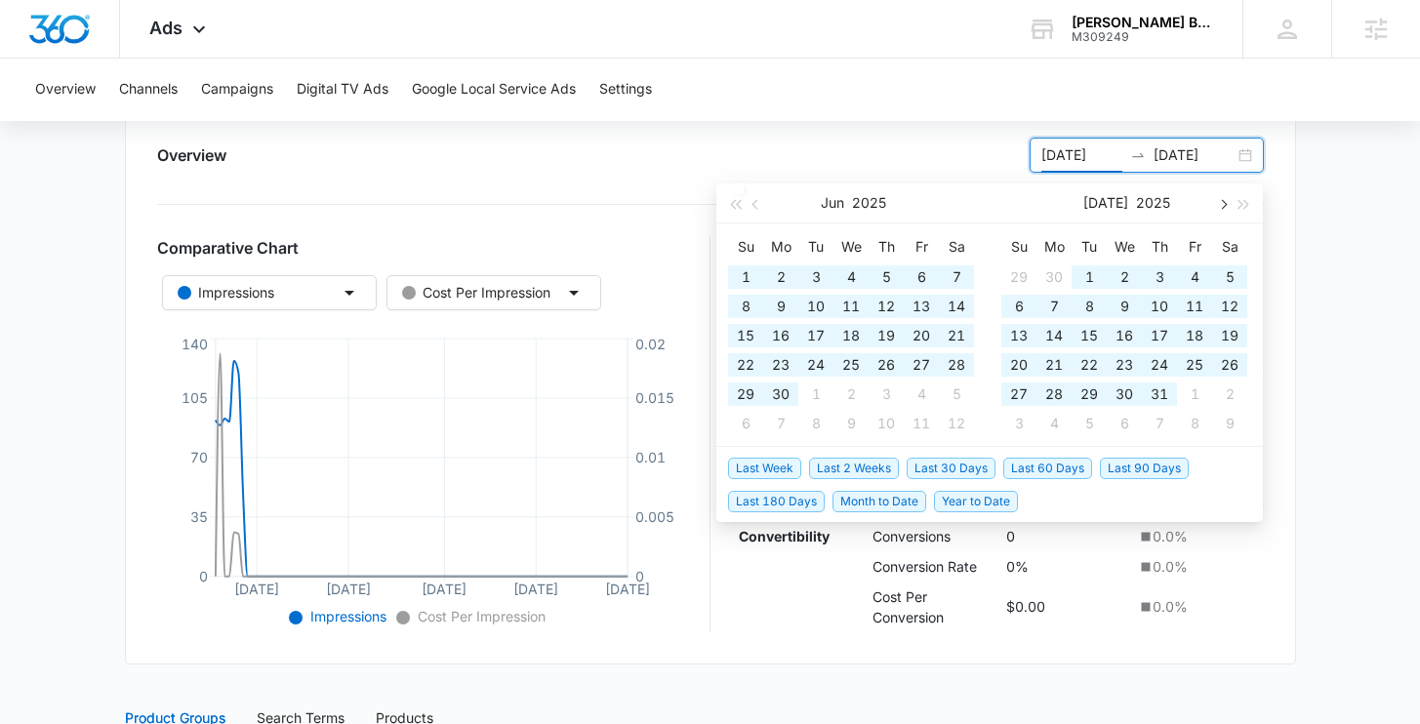
click at [1227, 213] on button "button" at bounding box center [1221, 202] width 21 height 39
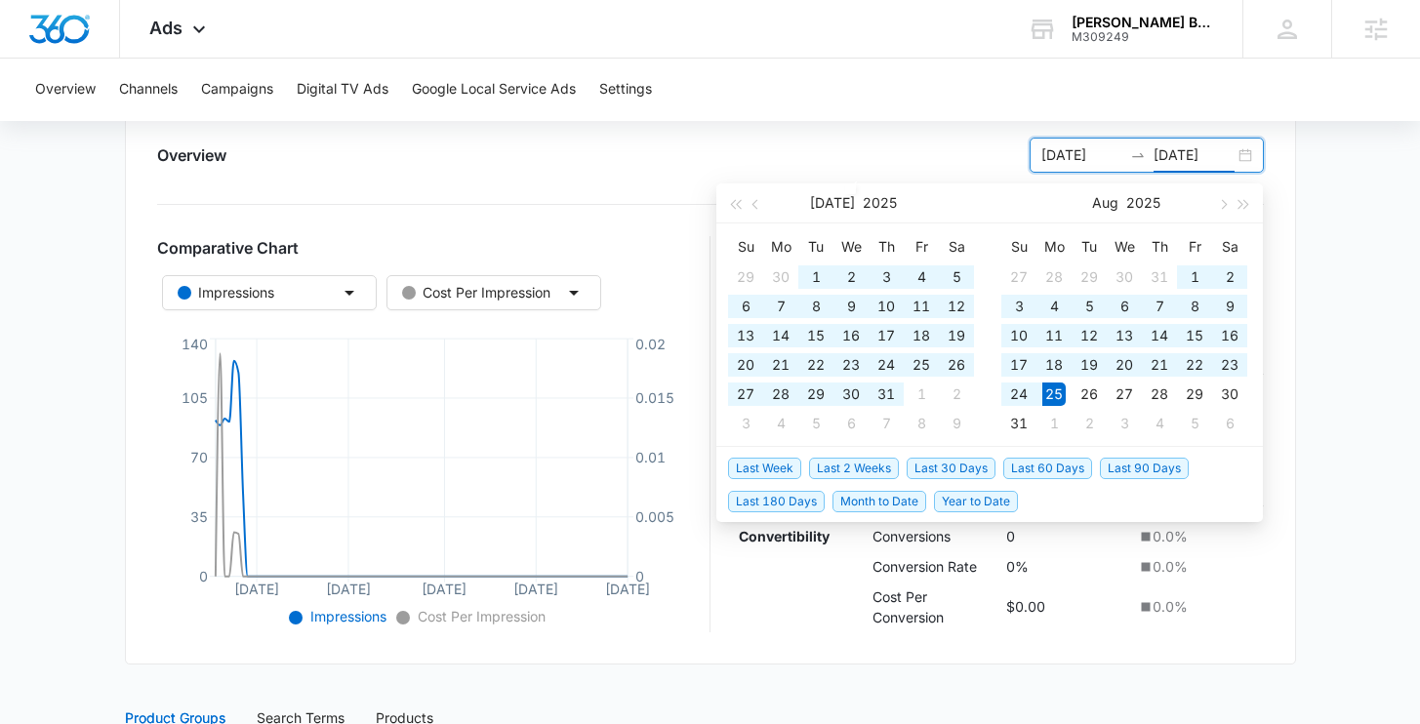
click at [1224, 154] on input "08/25/2025" at bounding box center [1193, 154] width 81 height 21
click at [1221, 209] on button "button" at bounding box center [1221, 202] width 21 height 39
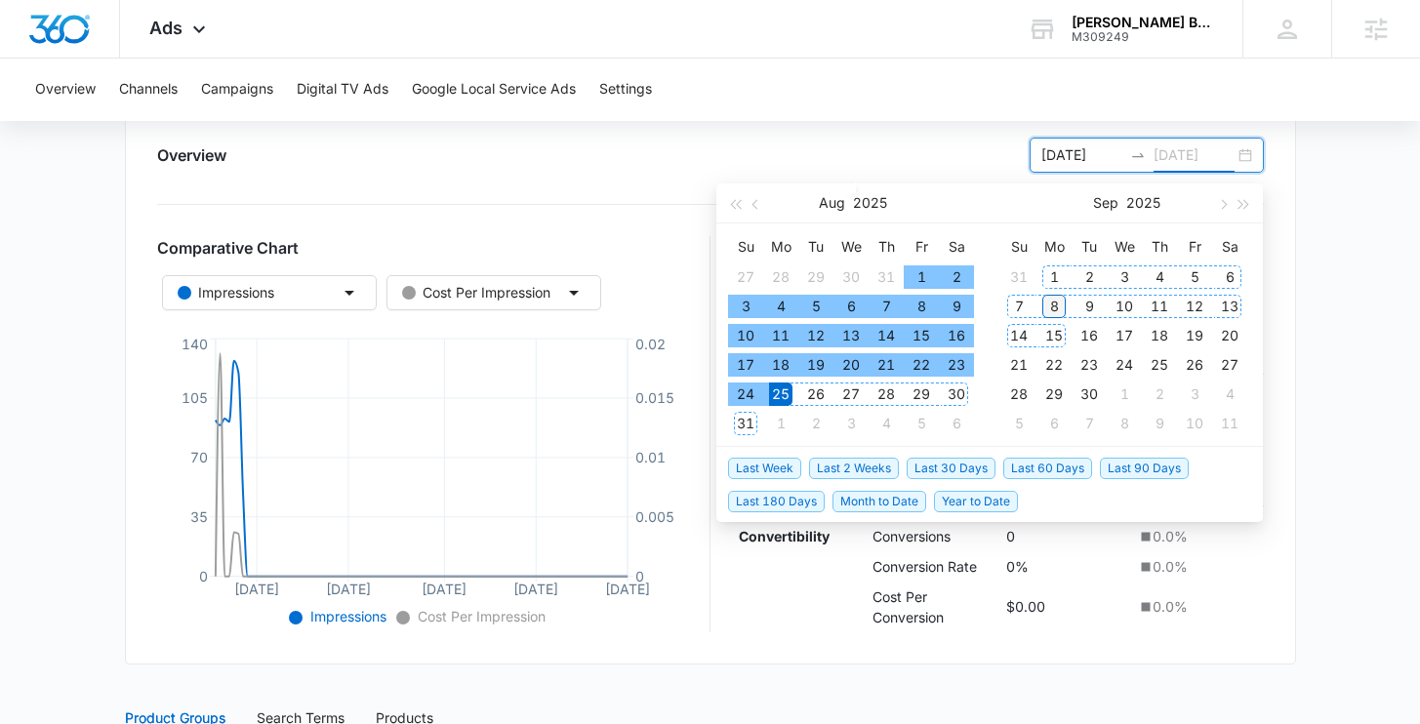
type input "[DATE]"
click at [1055, 316] on div "8" at bounding box center [1053, 306] width 23 height 23
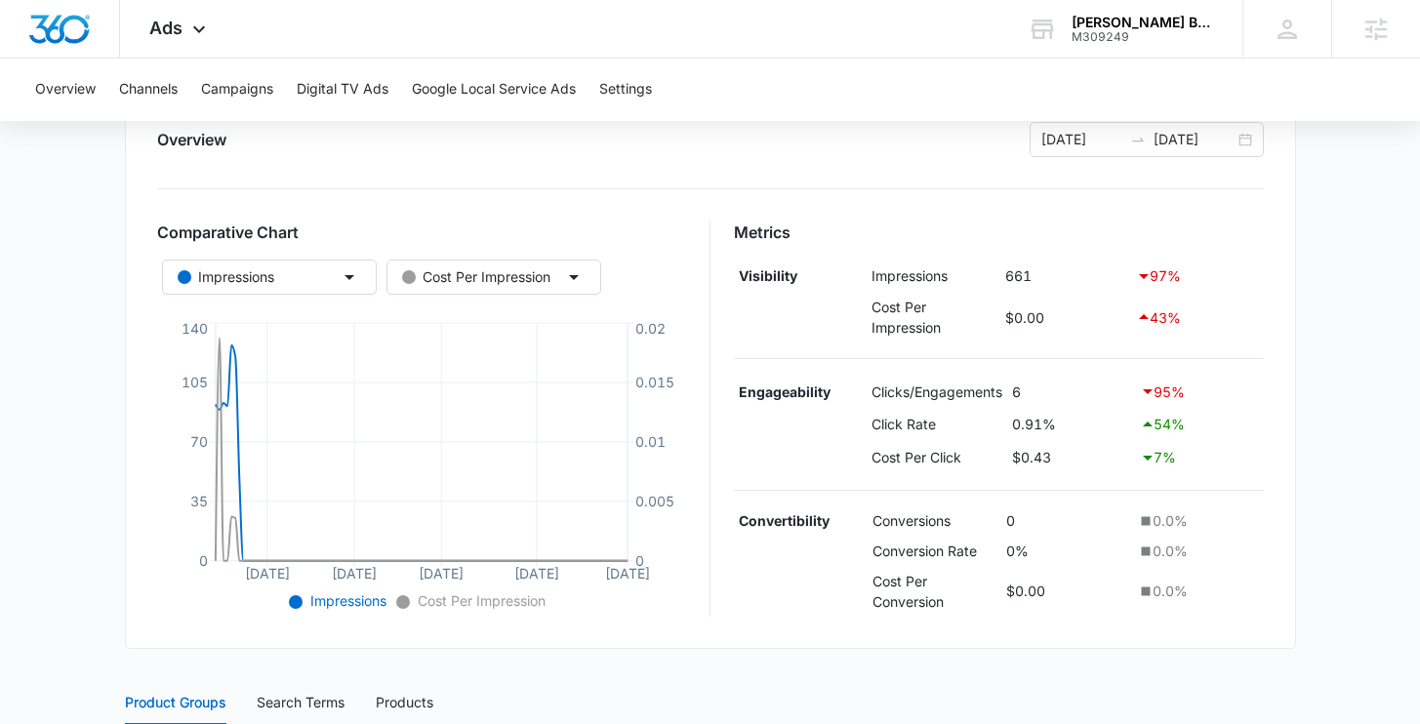
scroll to position [104, 0]
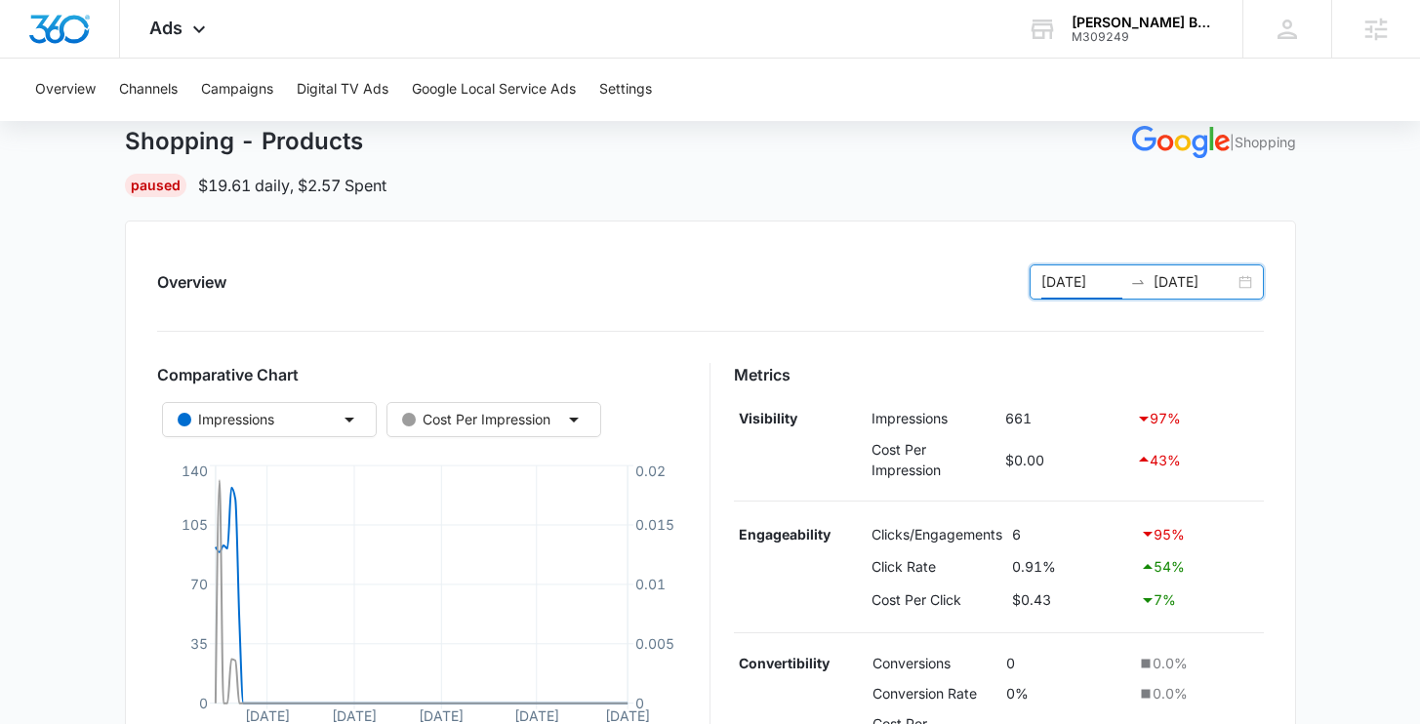
click at [1082, 288] on input "05/27/2025" at bounding box center [1081, 281] width 81 height 21
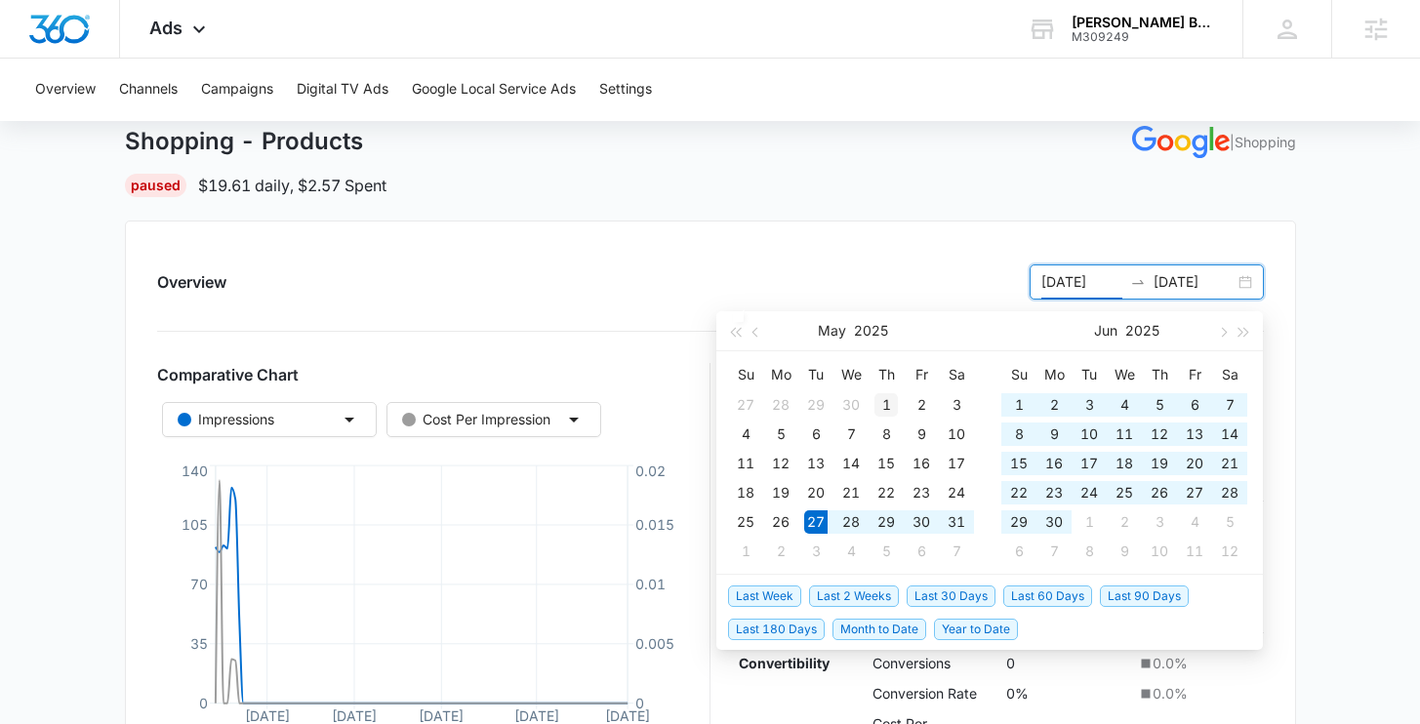
type input "05/01/2025"
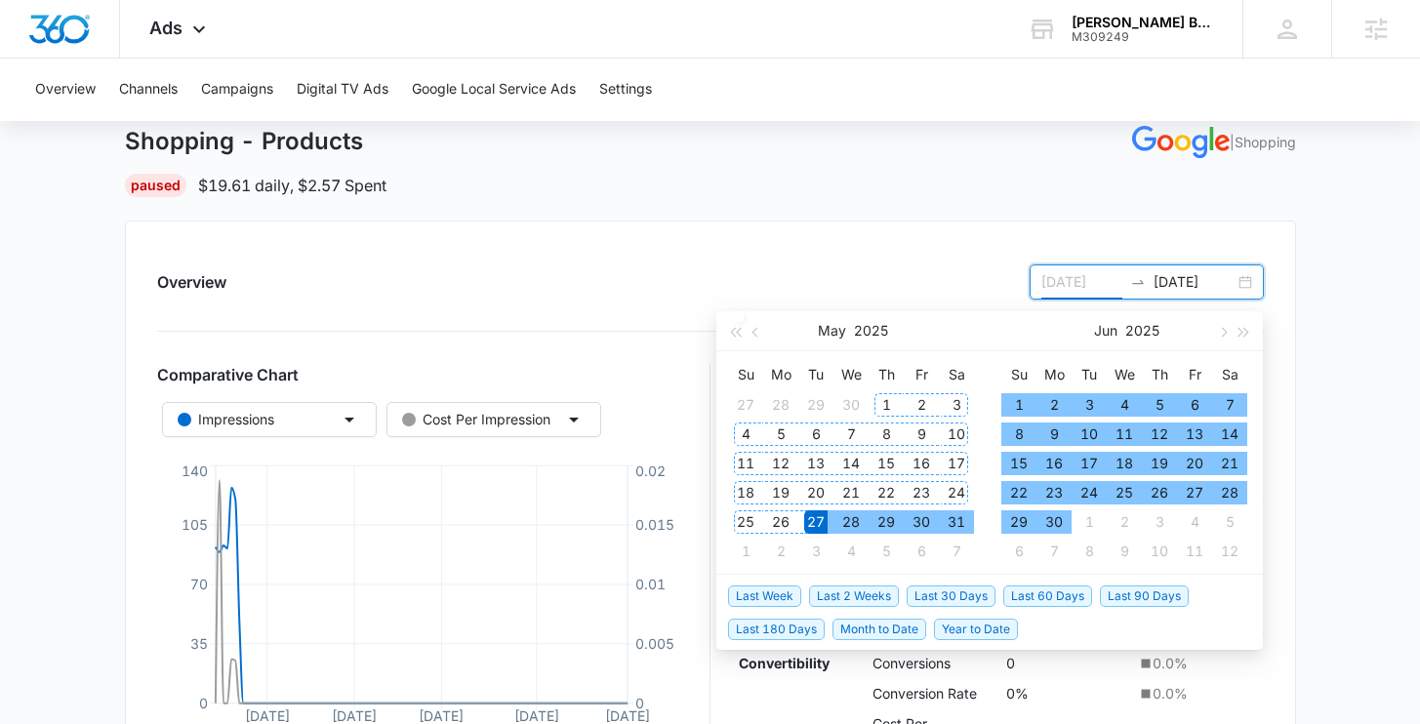
click at [874, 392] on td "1" at bounding box center [885, 404] width 35 height 29
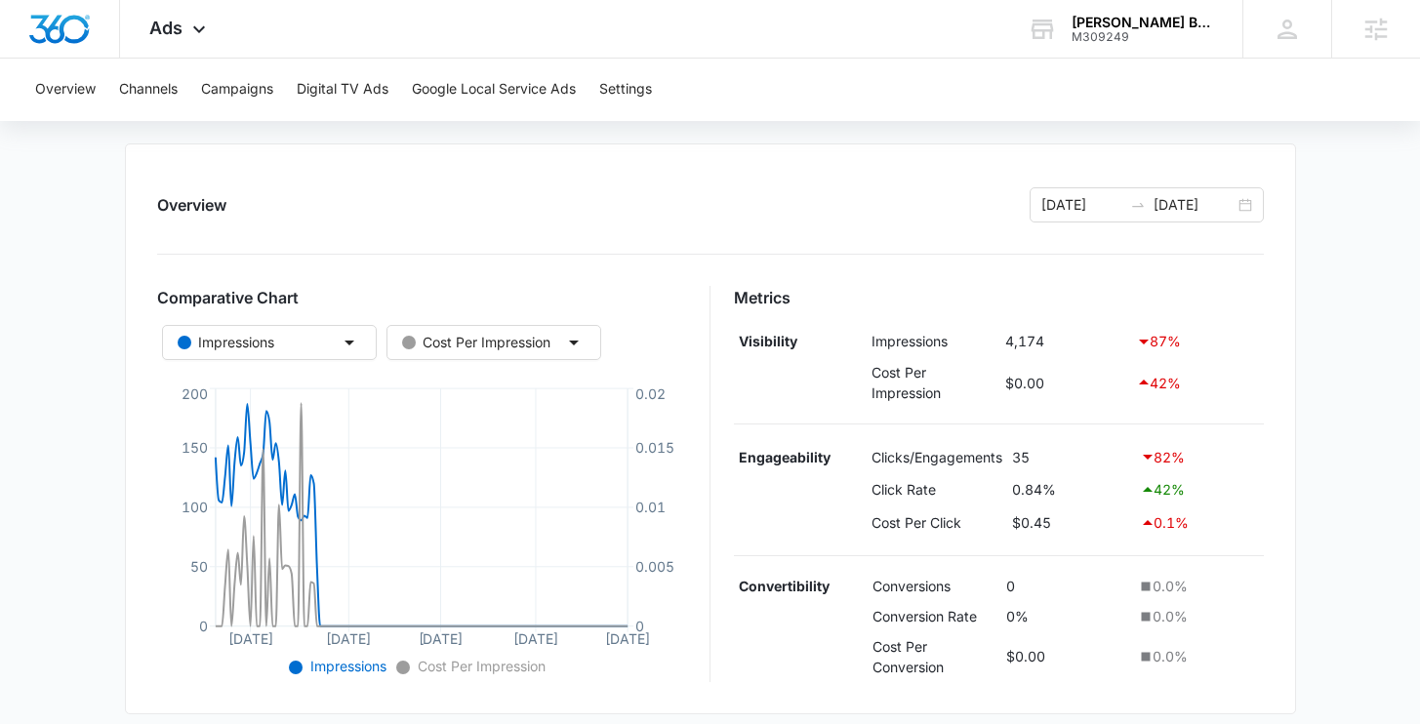
scroll to position [31, 0]
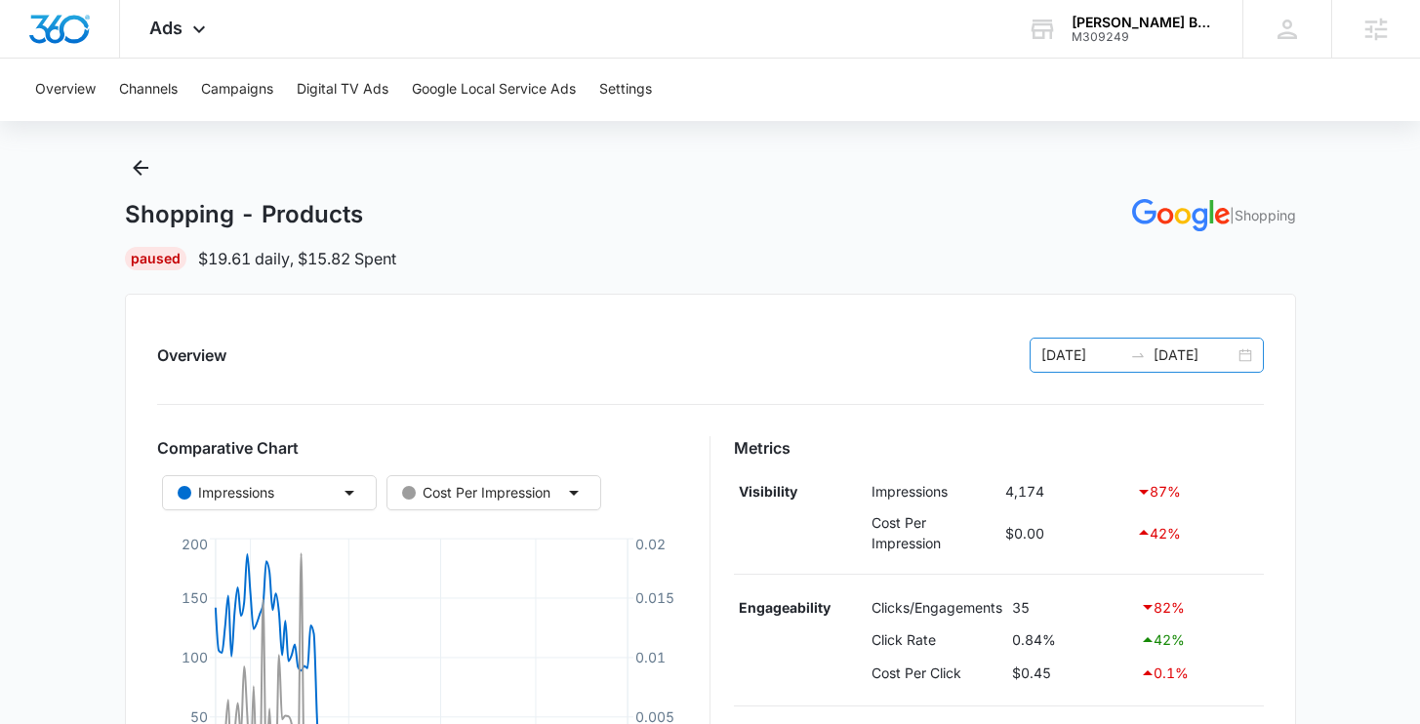
click at [1246, 358] on div "05/01/2025 09/08/2025" at bounding box center [1146, 355] width 234 height 35
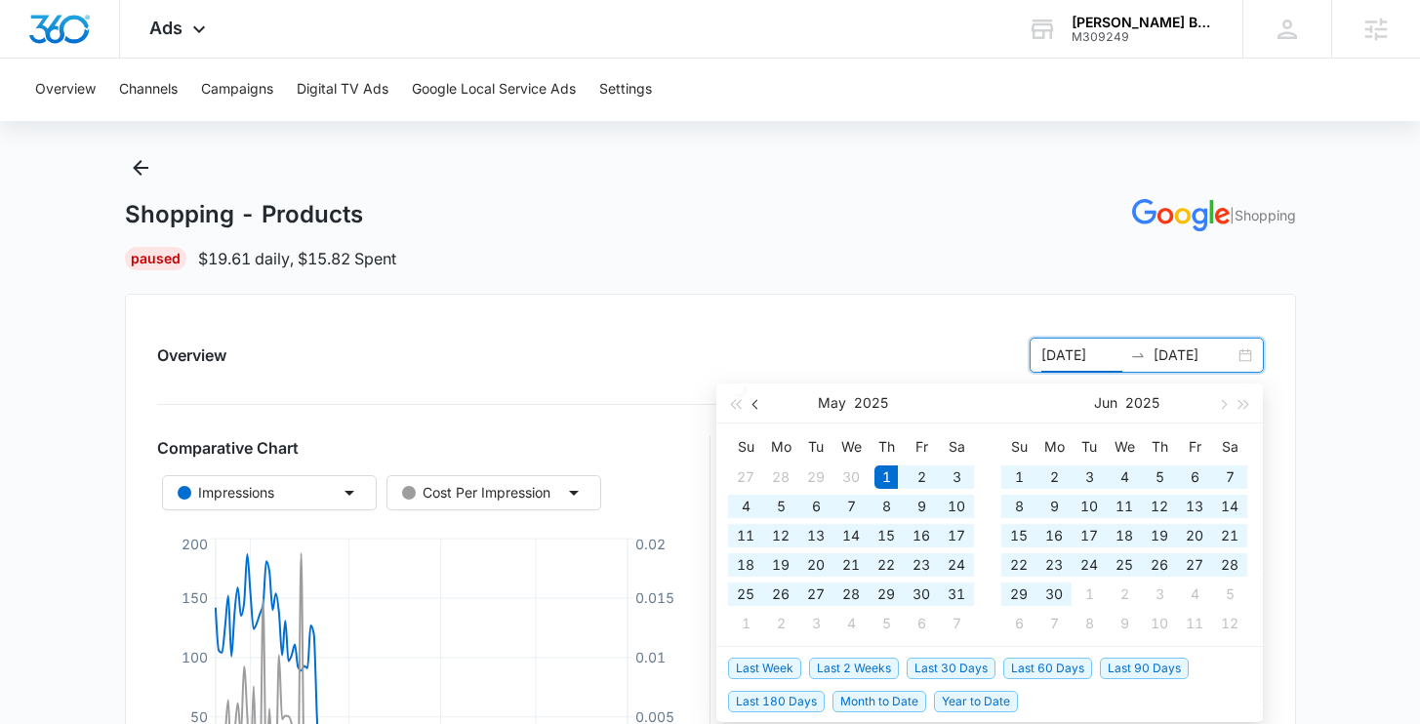
click at [749, 400] on button "button" at bounding box center [755, 402] width 21 height 39
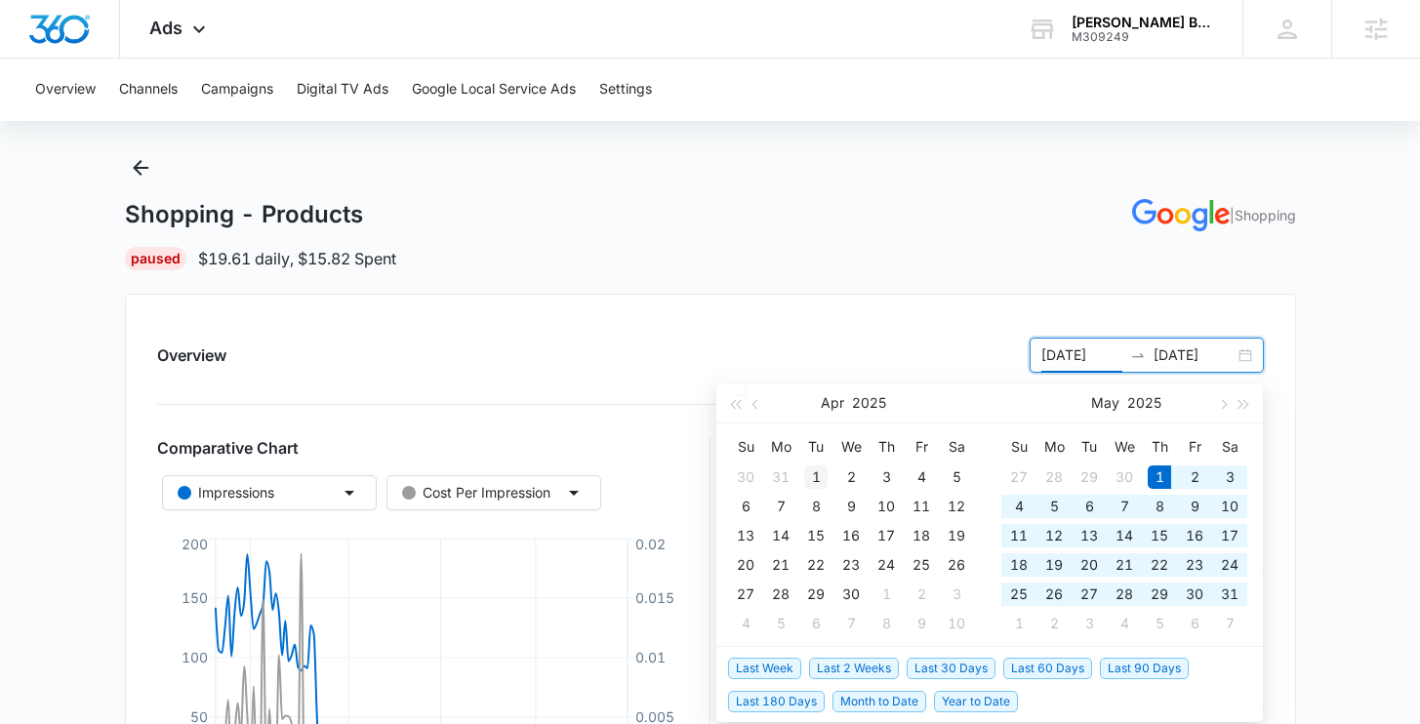
type input "[DATE]"
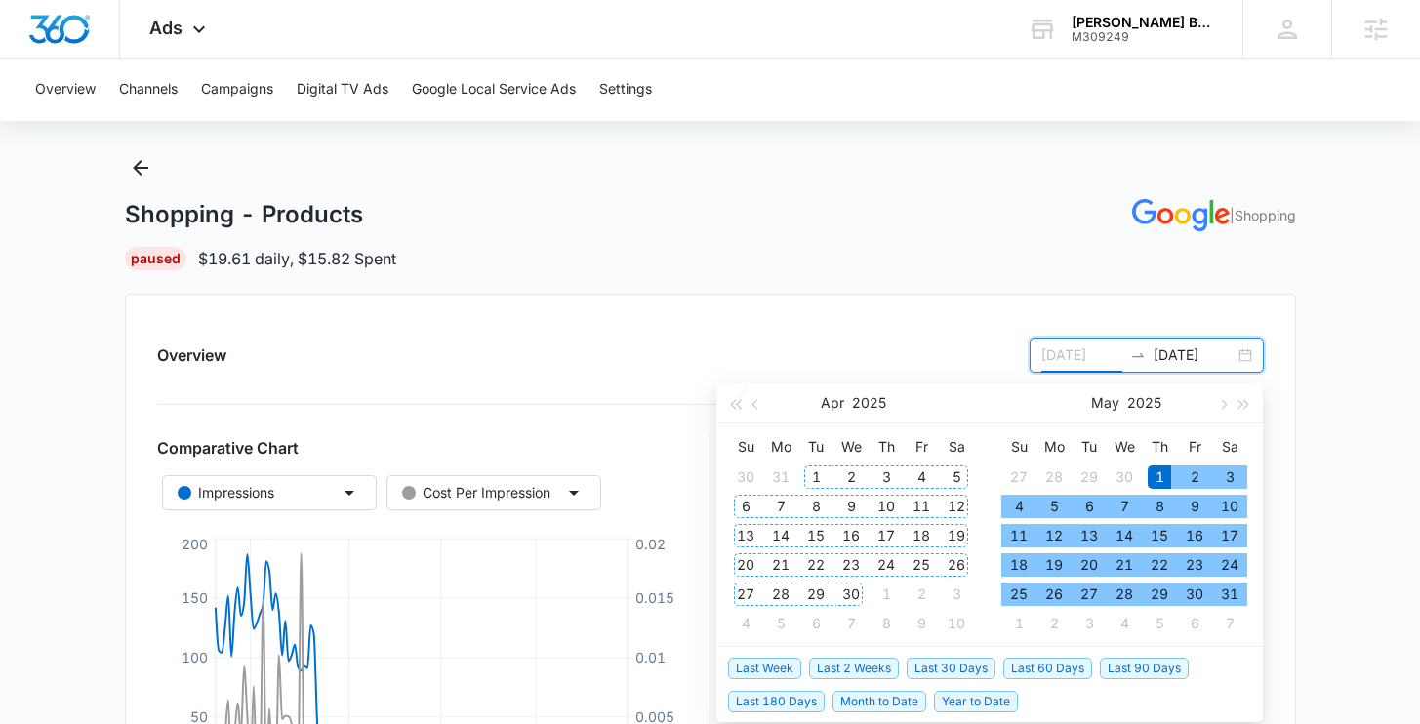
click at [820, 473] on div "1" at bounding box center [815, 476] width 23 height 23
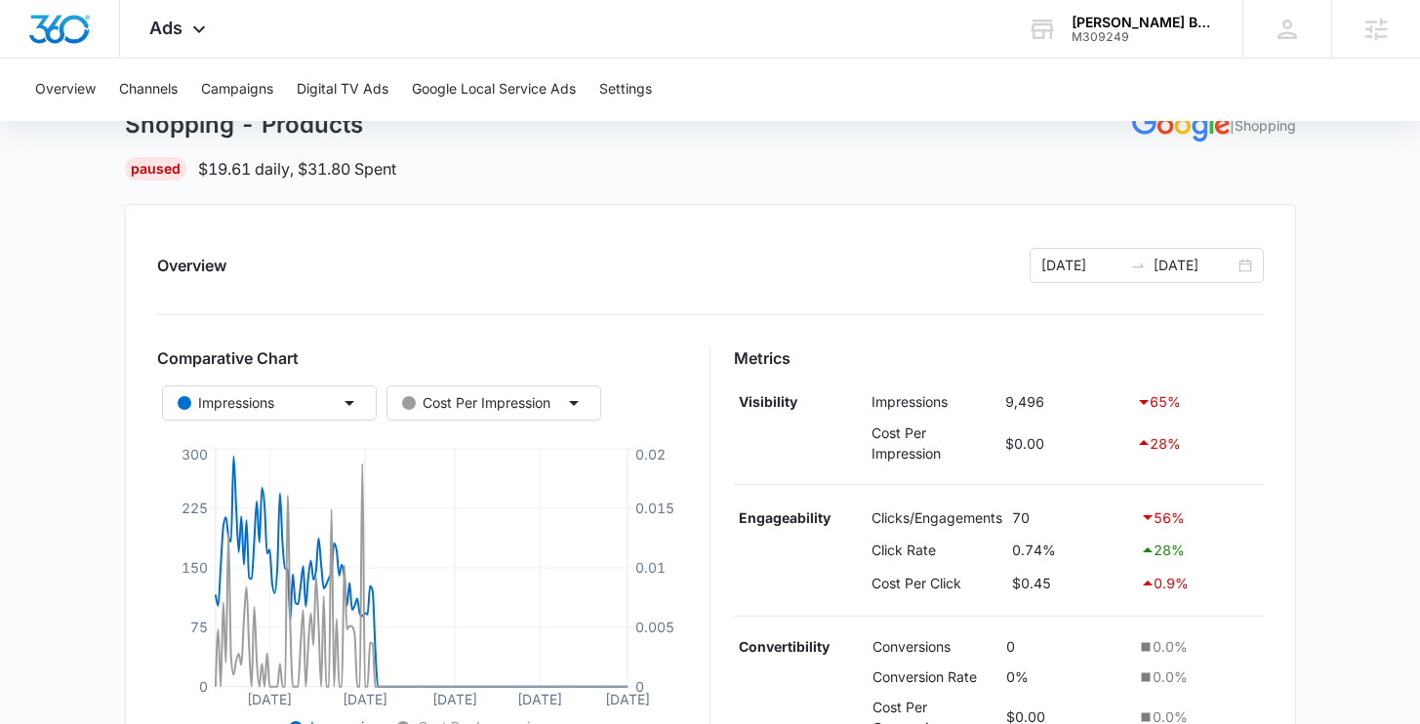
scroll to position [52, 0]
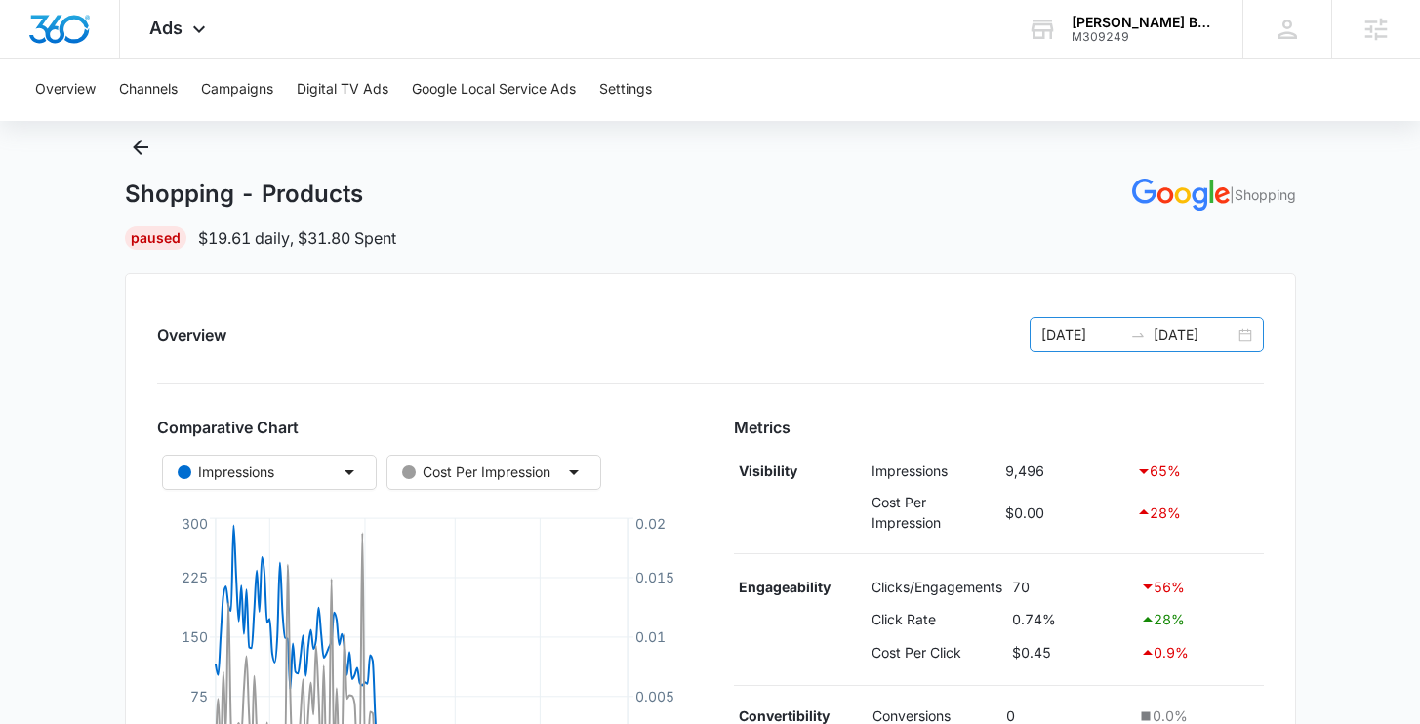
click at [1239, 328] on div "04/01/2025 09/08/2025" at bounding box center [1146, 334] width 234 height 35
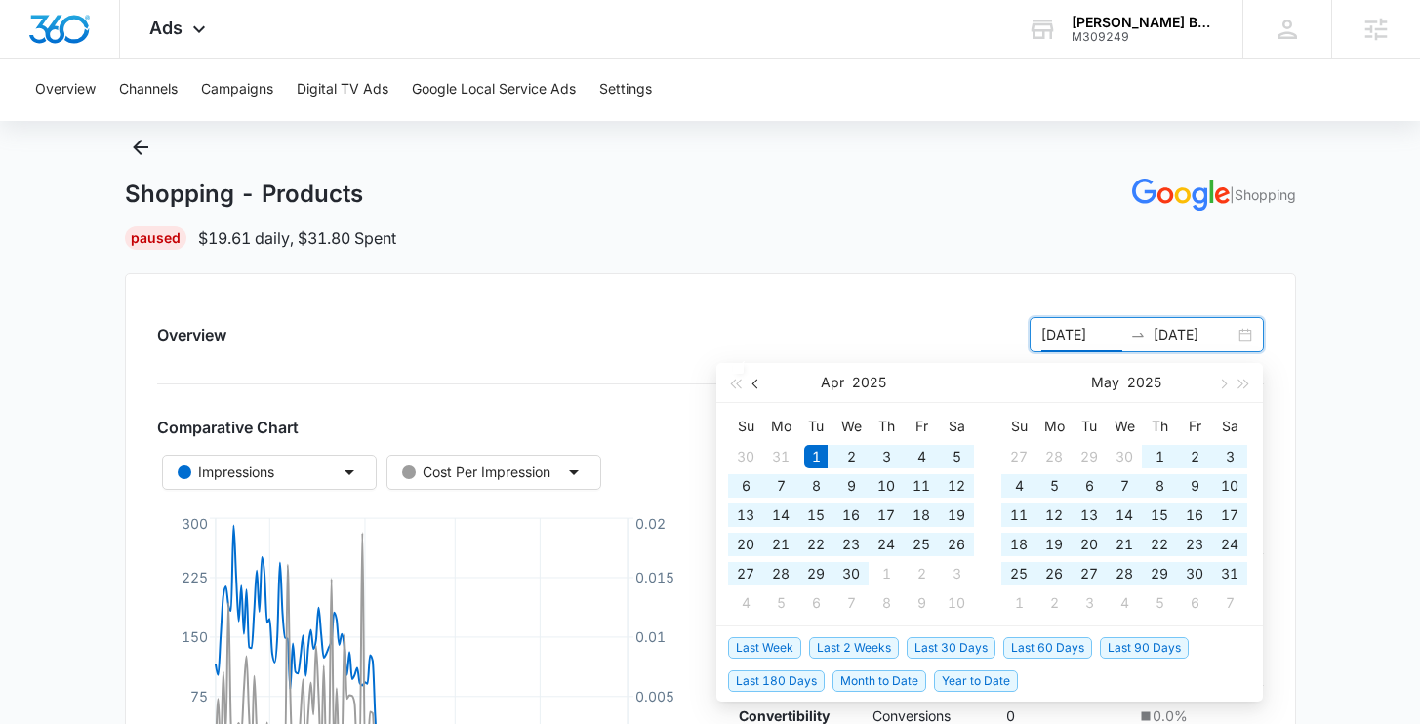
click at [759, 391] on button "button" at bounding box center [755, 382] width 21 height 39
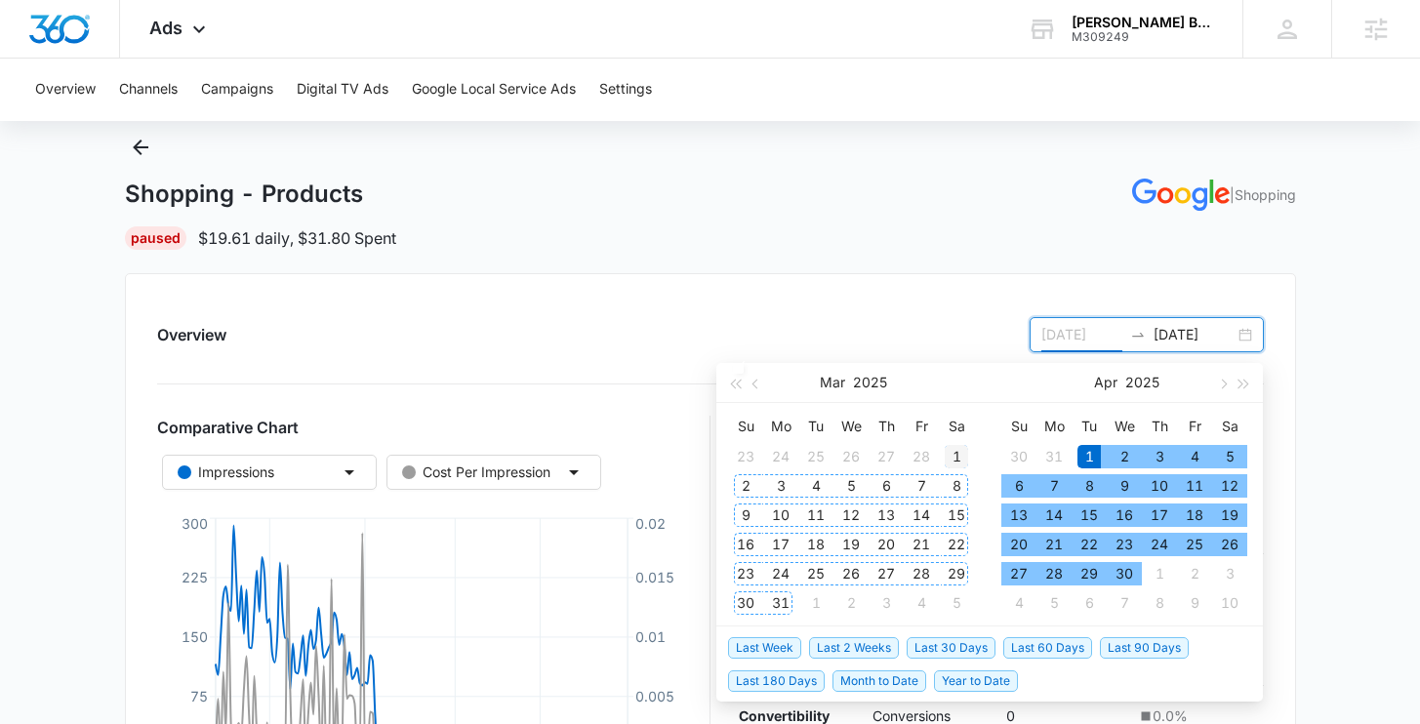
type input "03/01/2025"
click at [942, 452] on td "1" at bounding box center [956, 456] width 35 height 29
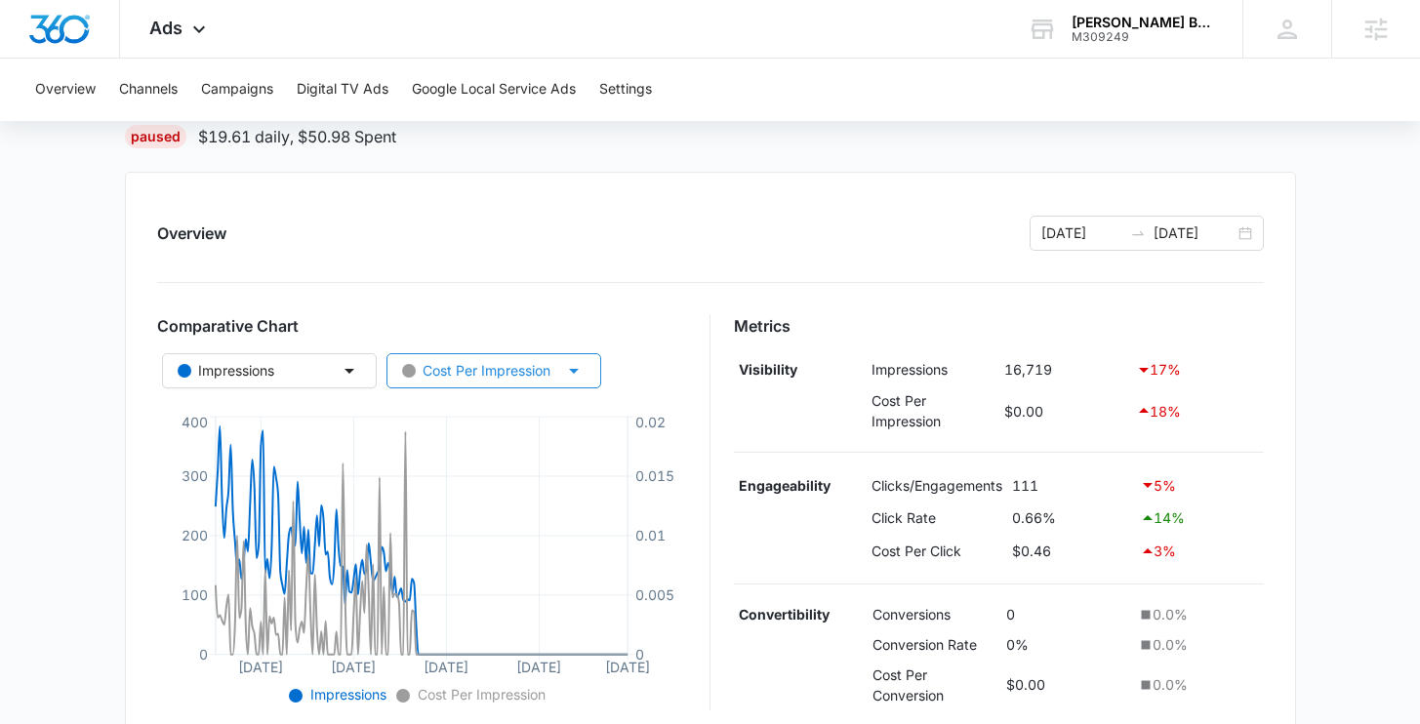
scroll to position [0, 0]
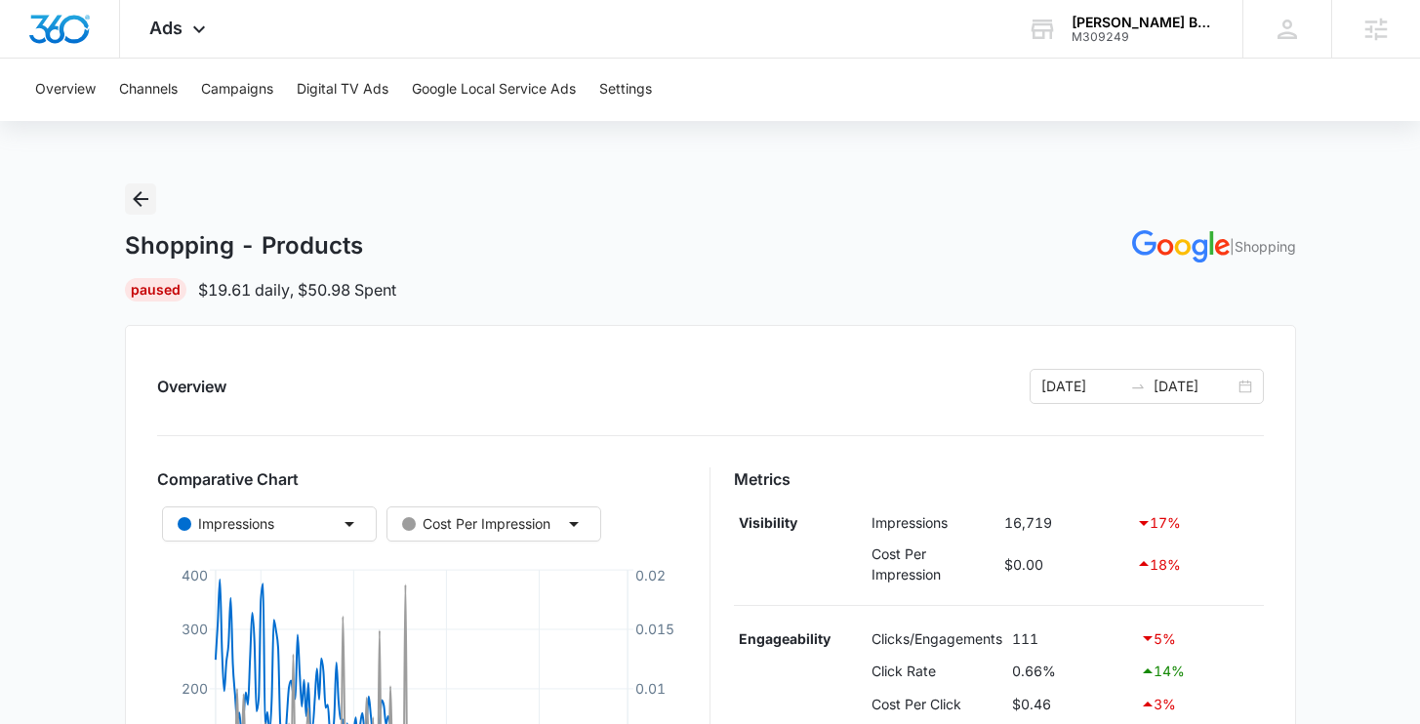
click at [132, 189] on icon "Back" at bounding box center [140, 198] width 23 height 23
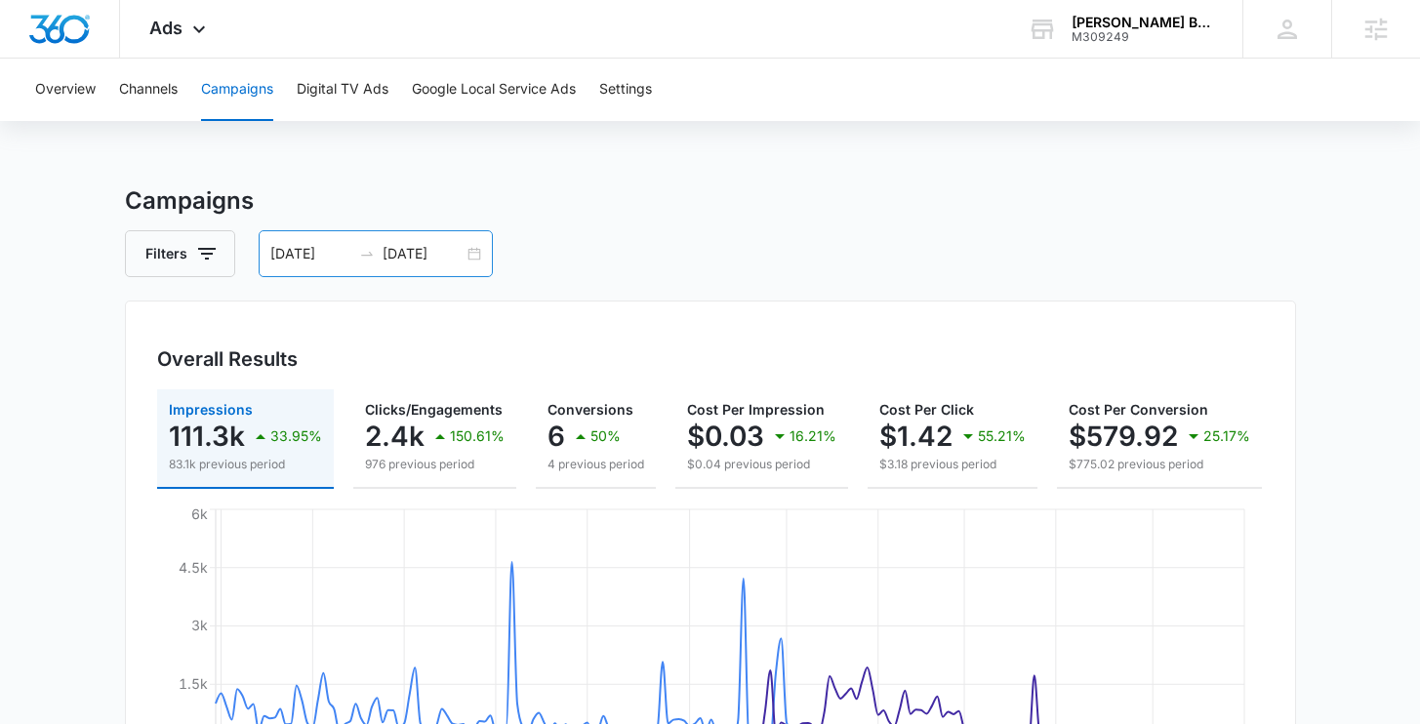
click at [476, 246] on div "[DATE] [DATE]" at bounding box center [376, 253] width 234 height 47
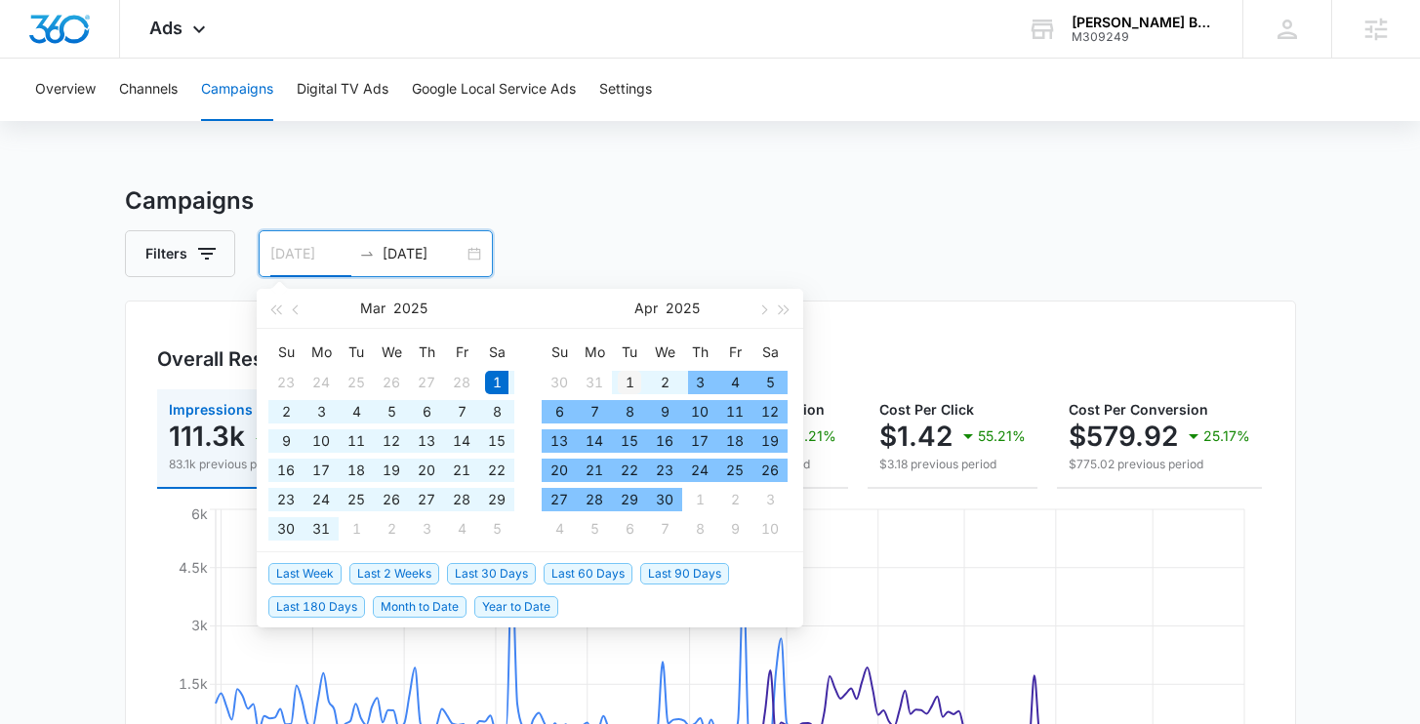
type input "[DATE]"
click at [630, 378] on div "1" at bounding box center [629, 382] width 23 height 23
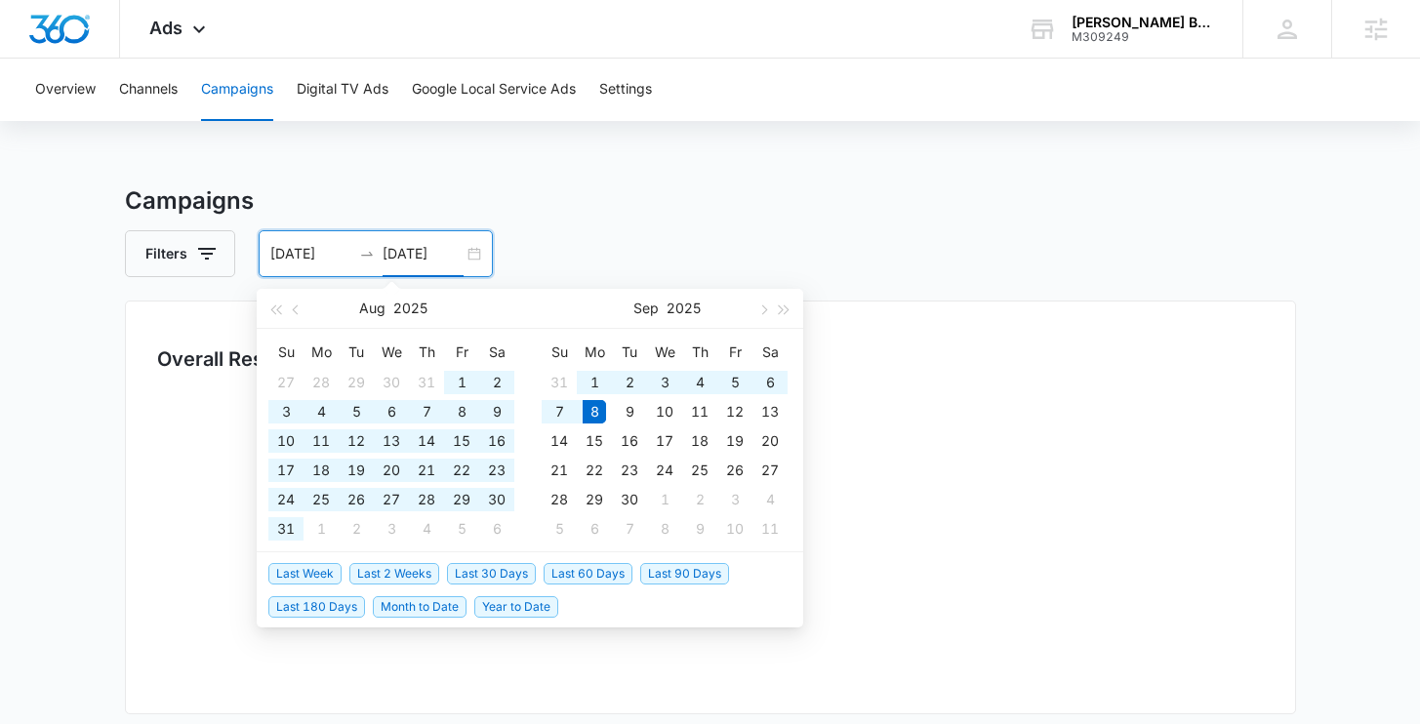
click at [644, 226] on div "Campaigns Filters 04/01/2025 09/08/2025 Overall Results Loading Campaigns List …" at bounding box center [710, 691] width 1171 height 1017
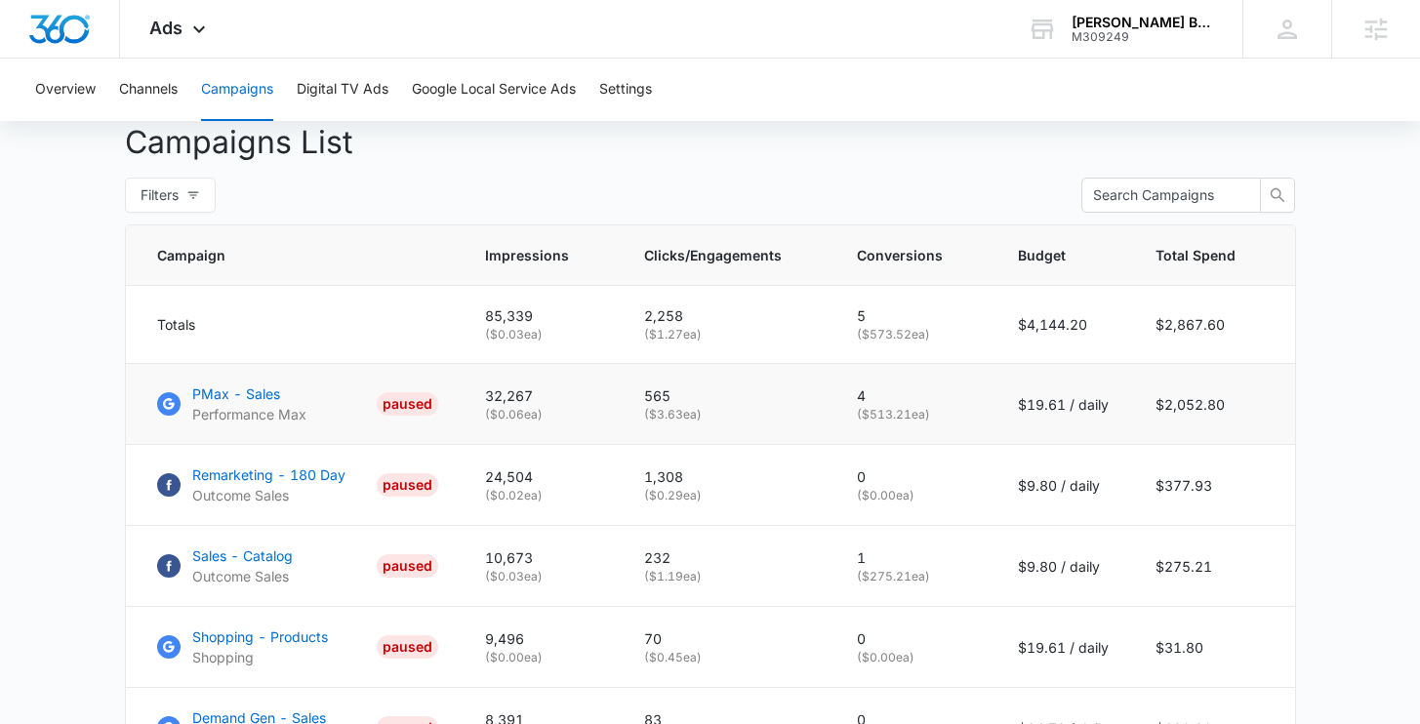
scroll to position [838, 0]
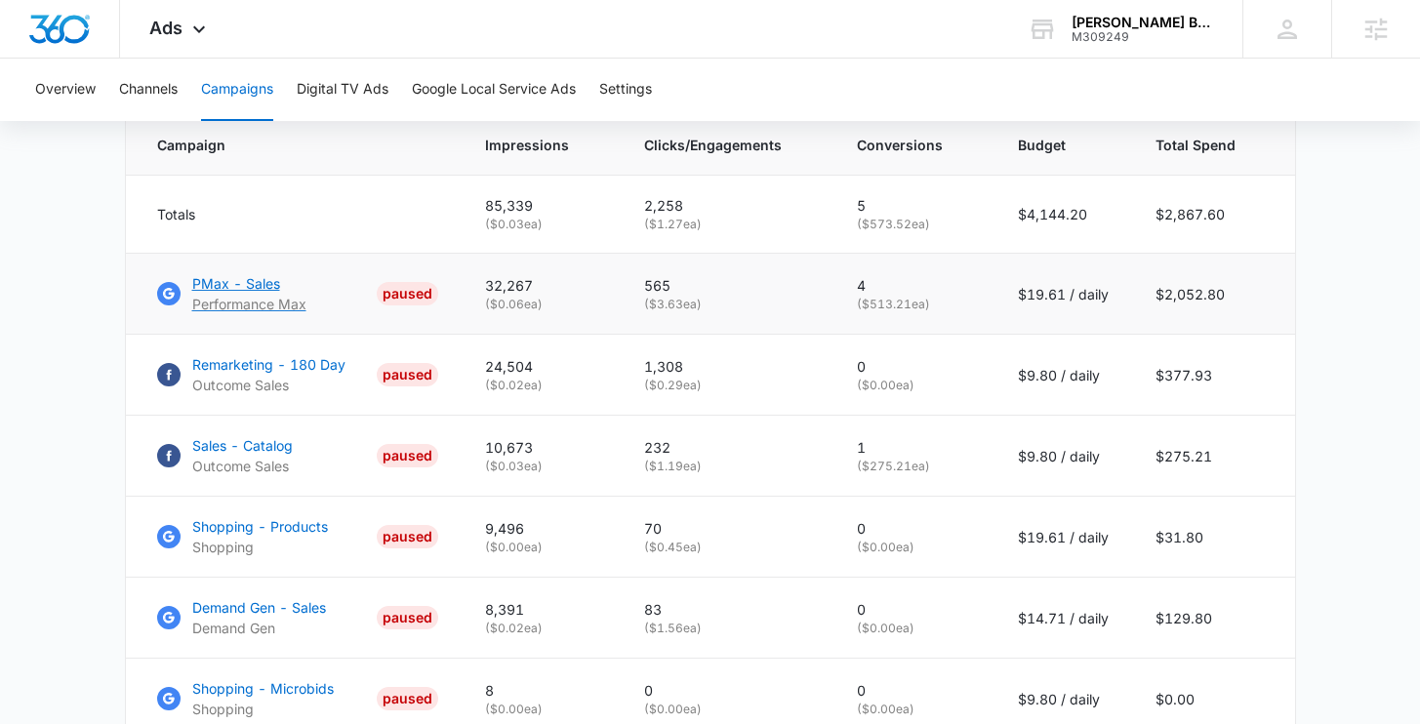
click at [243, 289] on p "PMax - Sales" at bounding box center [249, 283] width 114 height 20
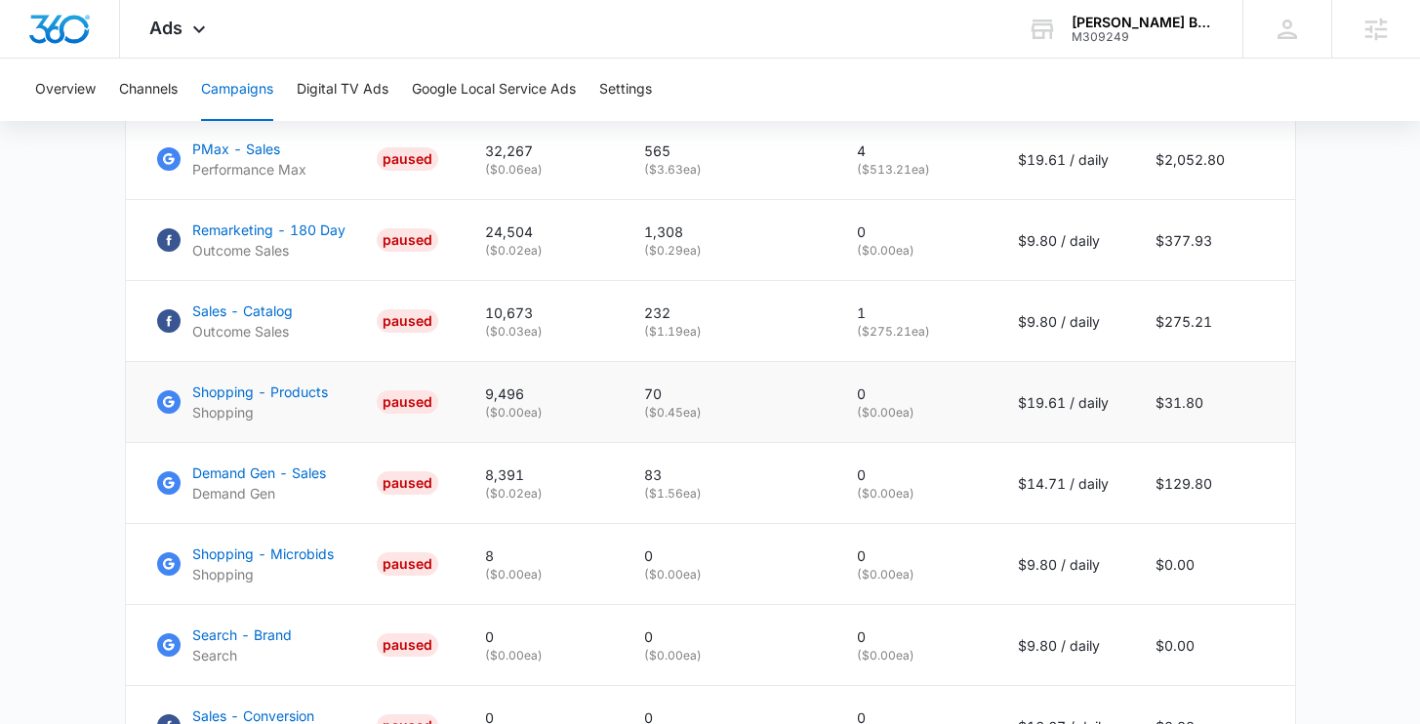
scroll to position [952, 0]
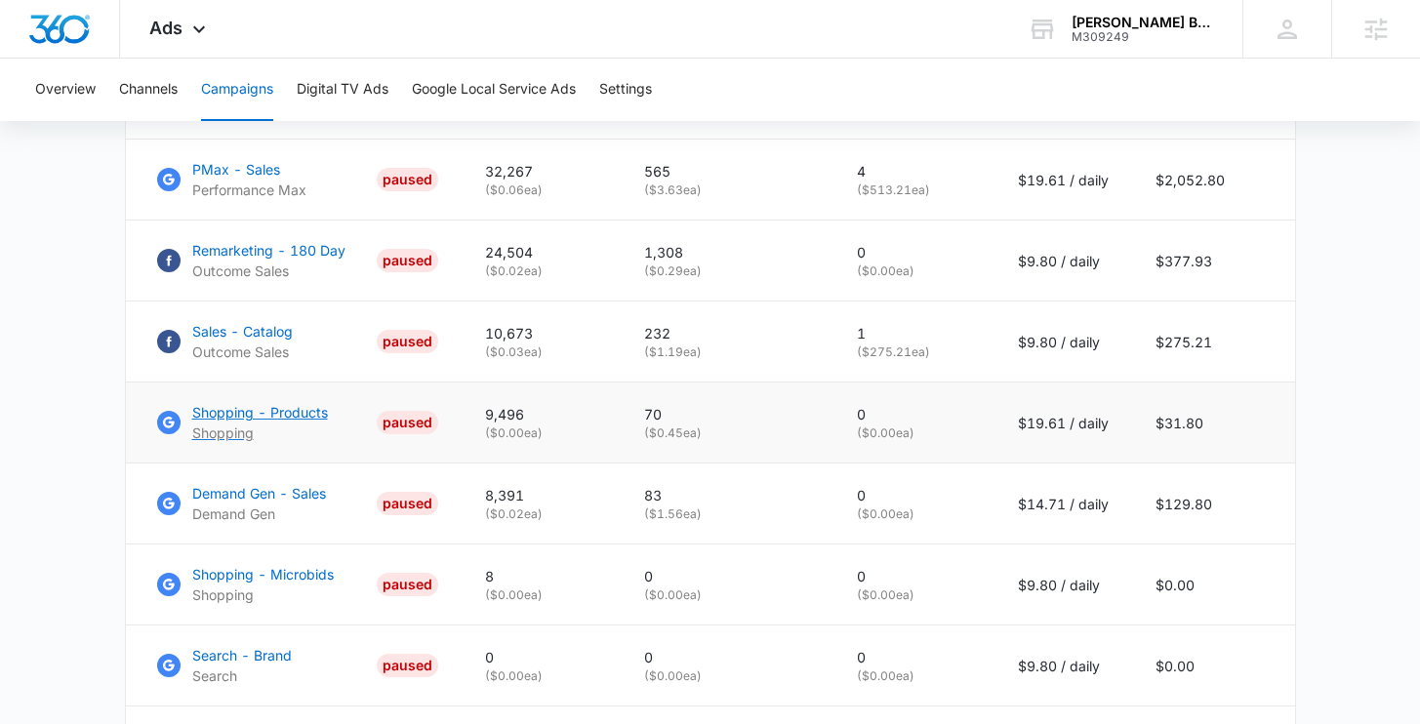
click at [264, 420] on p "Shopping - Products" at bounding box center [260, 412] width 136 height 20
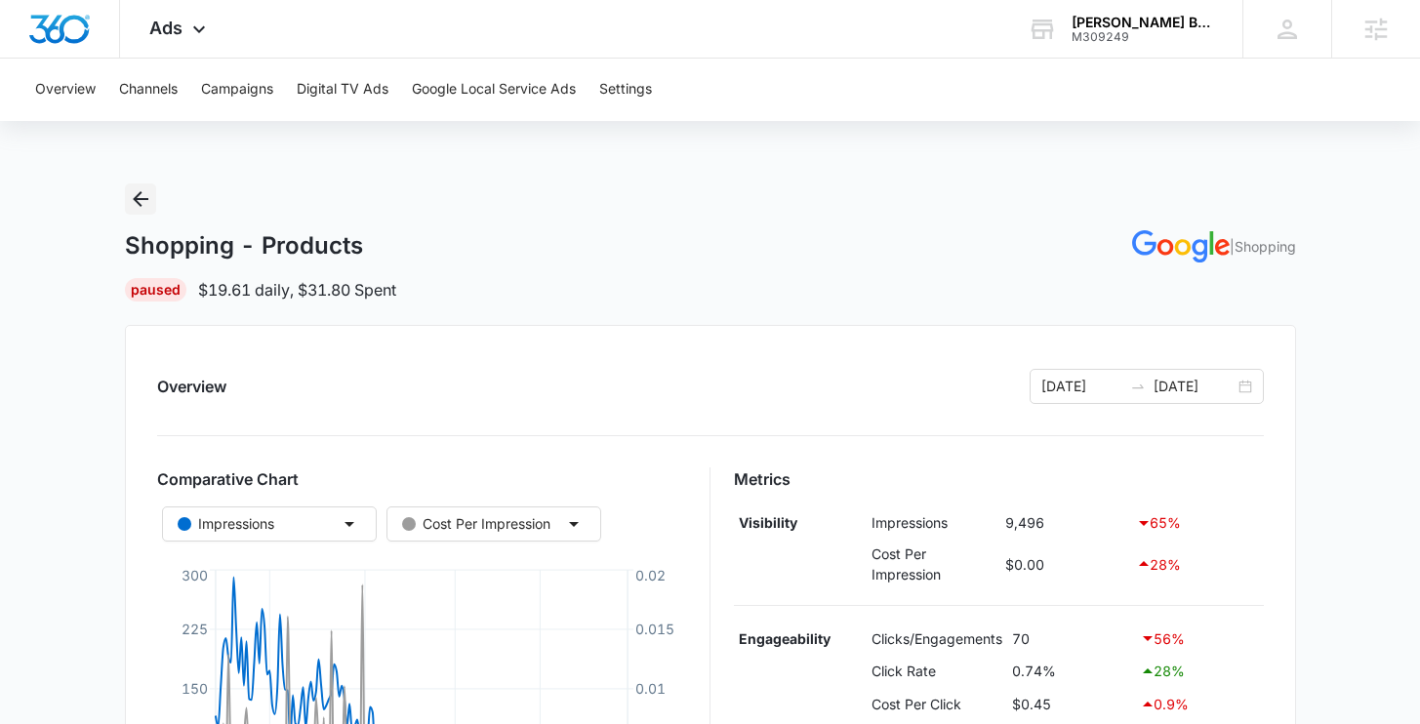
click at [153, 204] on button "Back" at bounding box center [140, 198] width 31 height 31
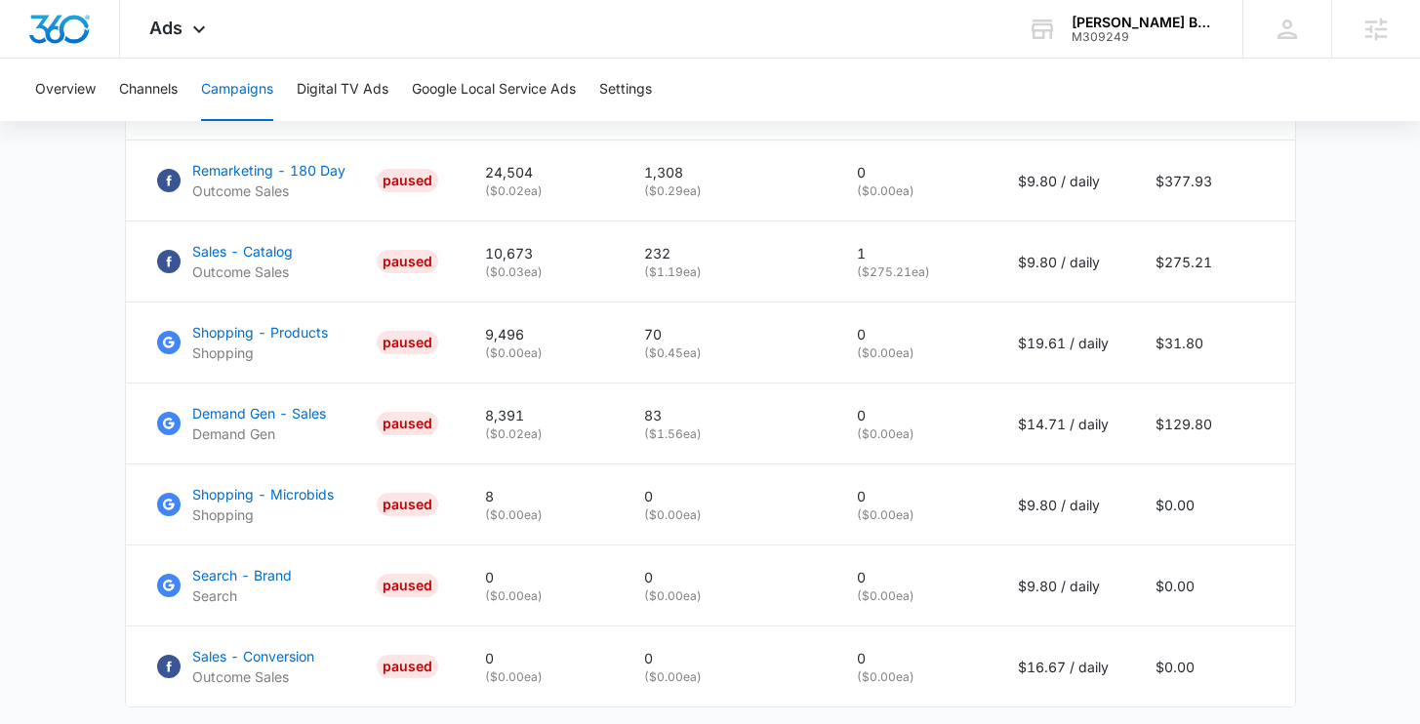
scroll to position [1020, 0]
